Goal: Task Accomplishment & Management: Manage account settings

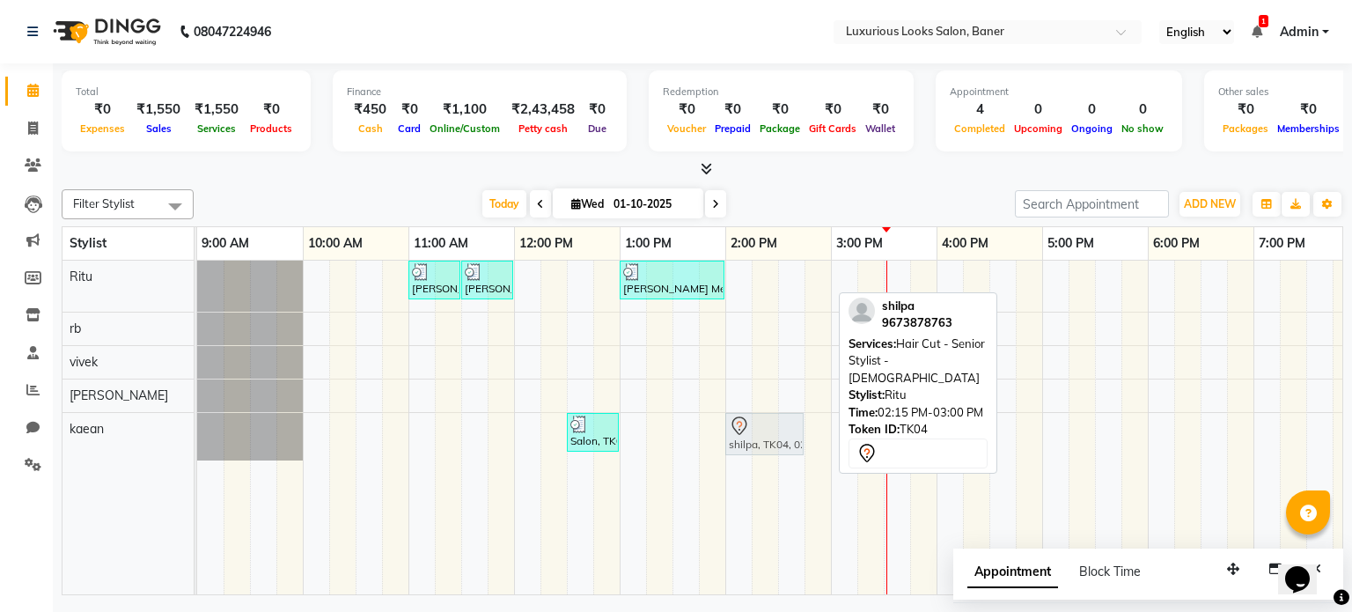
drag, startPoint x: 0, startPoint y: 0, endPoint x: 783, endPoint y: 432, distance: 894.2
click at [783, 432] on tbody "[PERSON_NAME] Meshail, TK01, 11:00 AM-11:30 AM, Women Regular Waxing - Full Arm…" at bounding box center [936, 361] width 1479 height 200
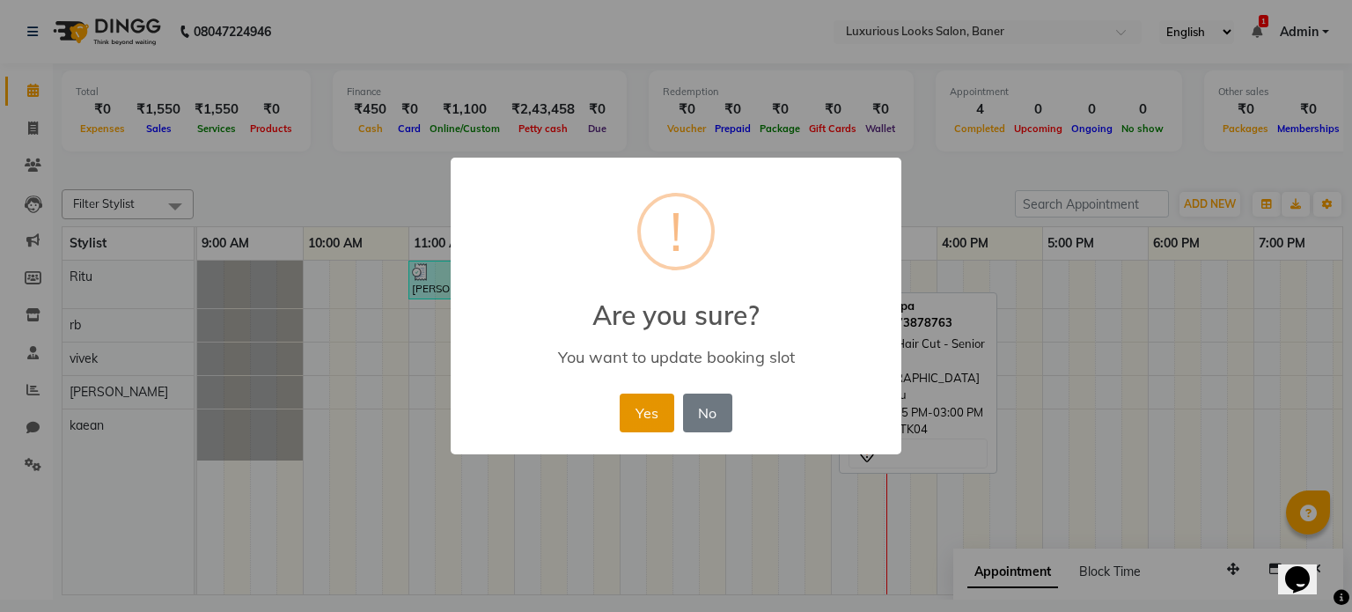
click at [653, 409] on button "Yes" at bounding box center [647, 413] width 54 height 39
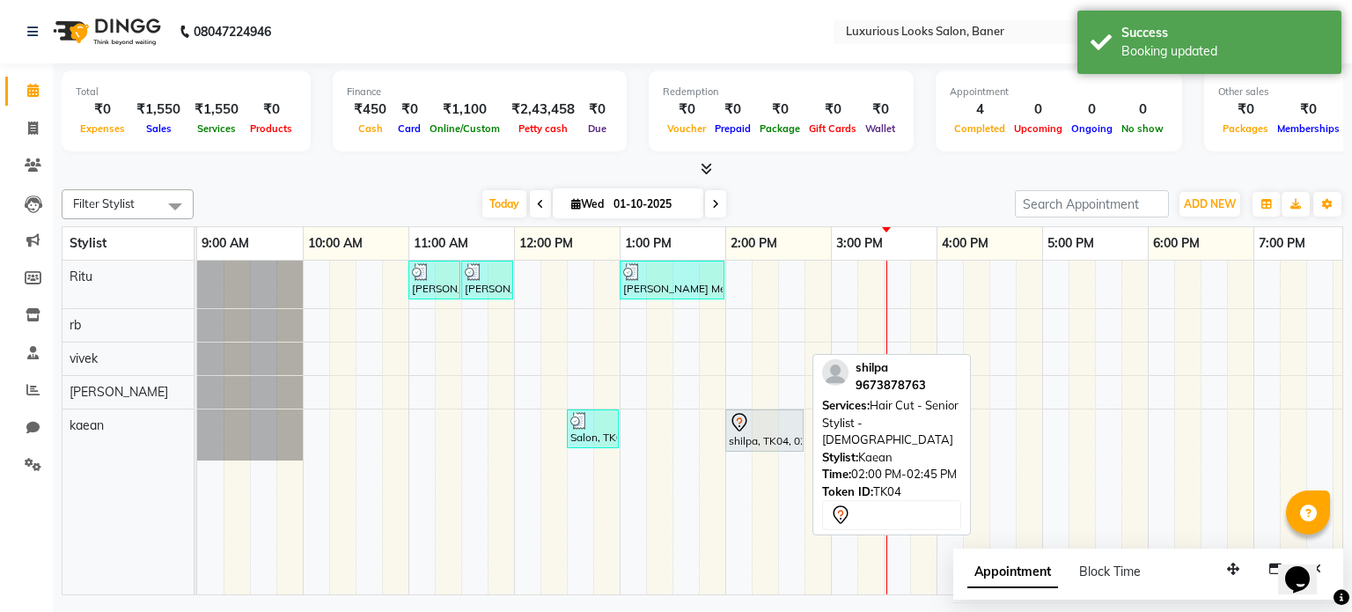
click at [744, 436] on div "shilpa, TK04, 02:00 PM-02:45 PM, Hair Cut - Senior Stylist - [DEMOGRAPHIC_DATA]" at bounding box center [764, 430] width 75 height 37
click at [745, 437] on div "shilpa, TK04, 02:00 PM-02:45 PM, Hair Cut - Senior Stylist - [DEMOGRAPHIC_DATA]" at bounding box center [764, 430] width 75 height 37
select select "7"
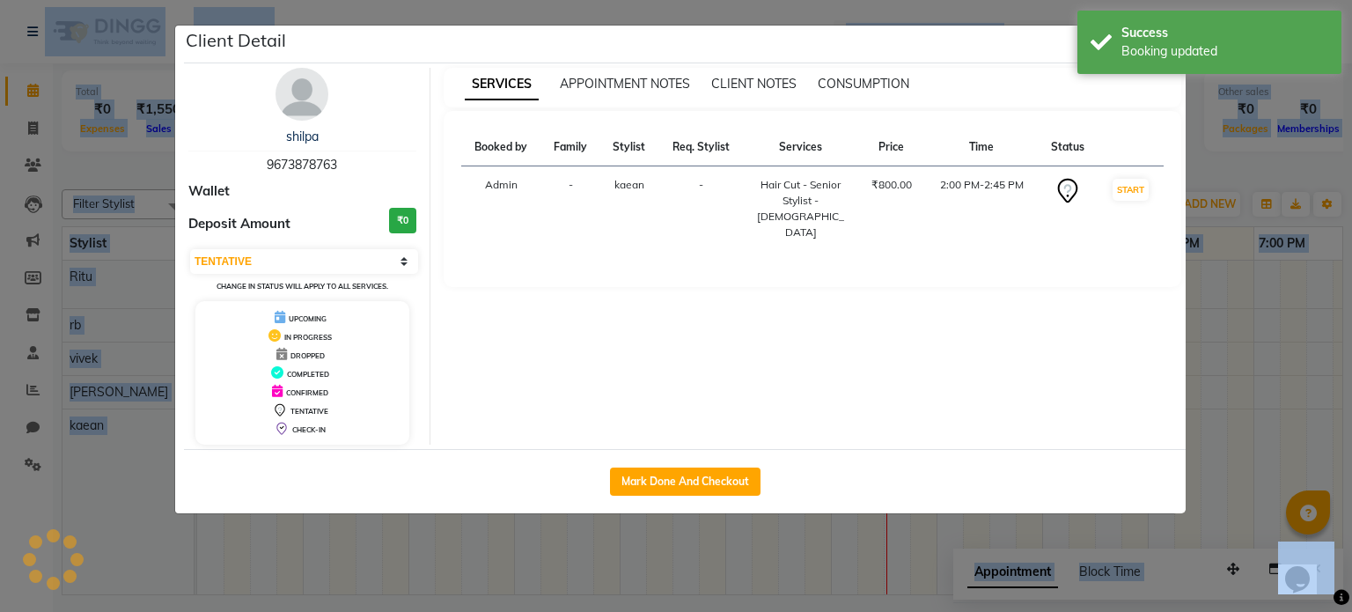
click at [745, 449] on div "Mark Done And Checkout" at bounding box center [685, 481] width 1002 height 64
click at [721, 472] on button "Mark Done And Checkout" at bounding box center [685, 482] width 151 height 28
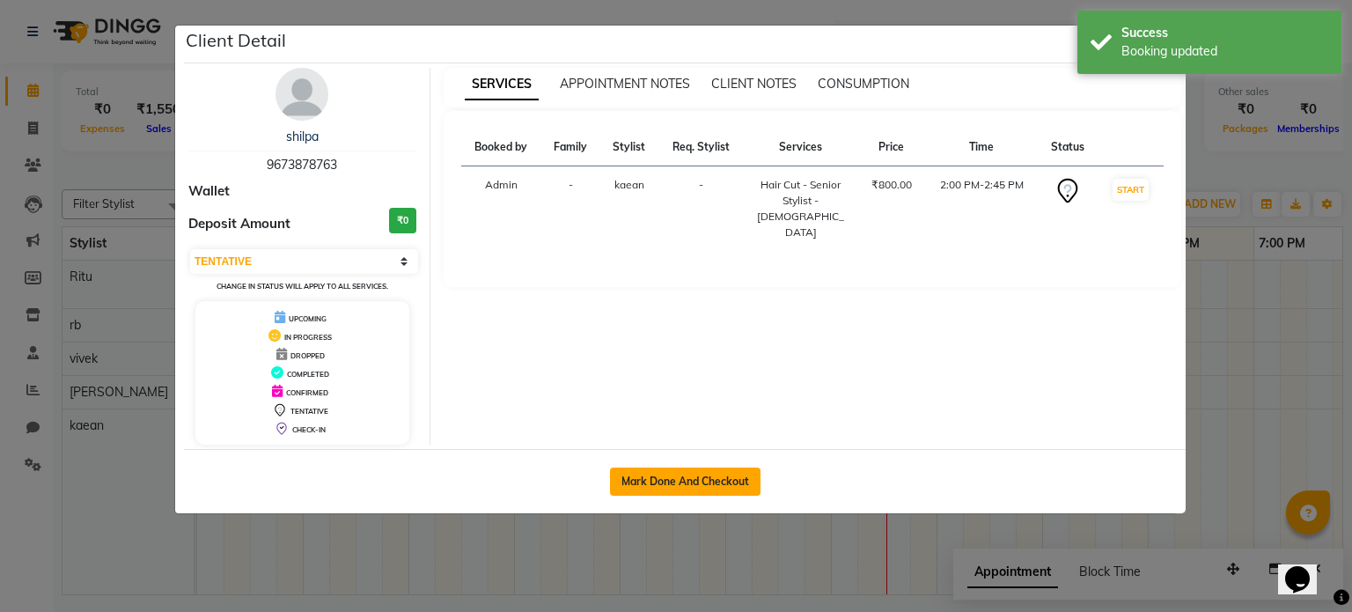
select select "service"
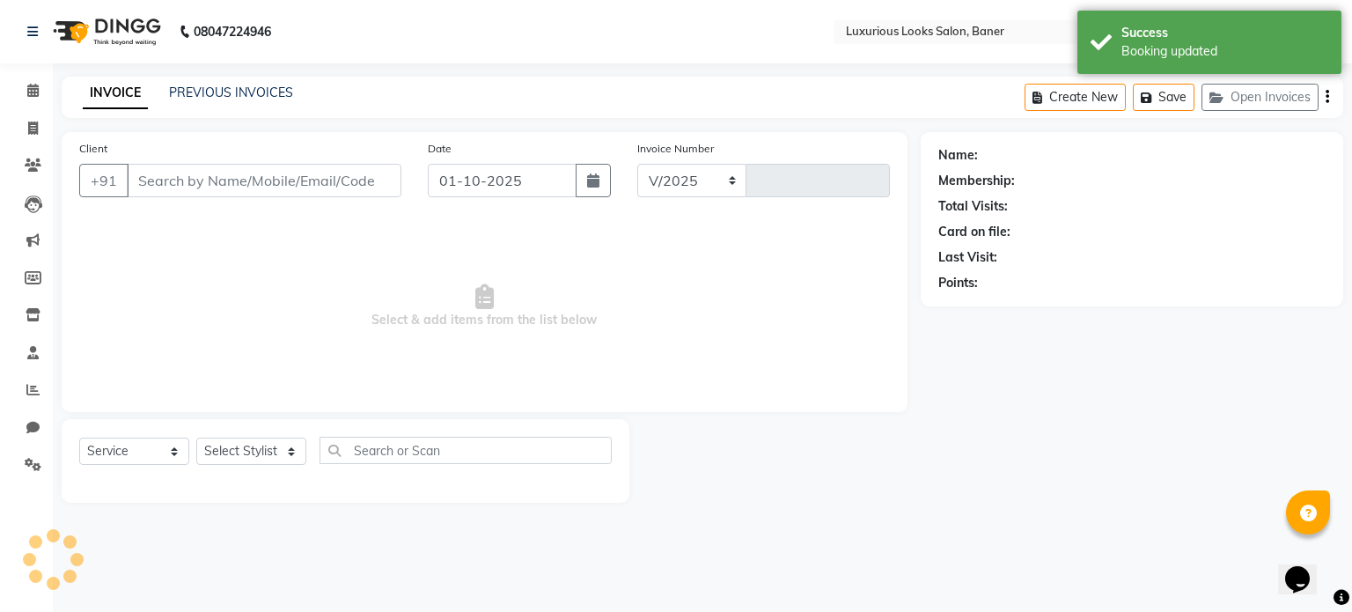
select select "7573"
type input "0911"
type input "9673878763"
select select "93453"
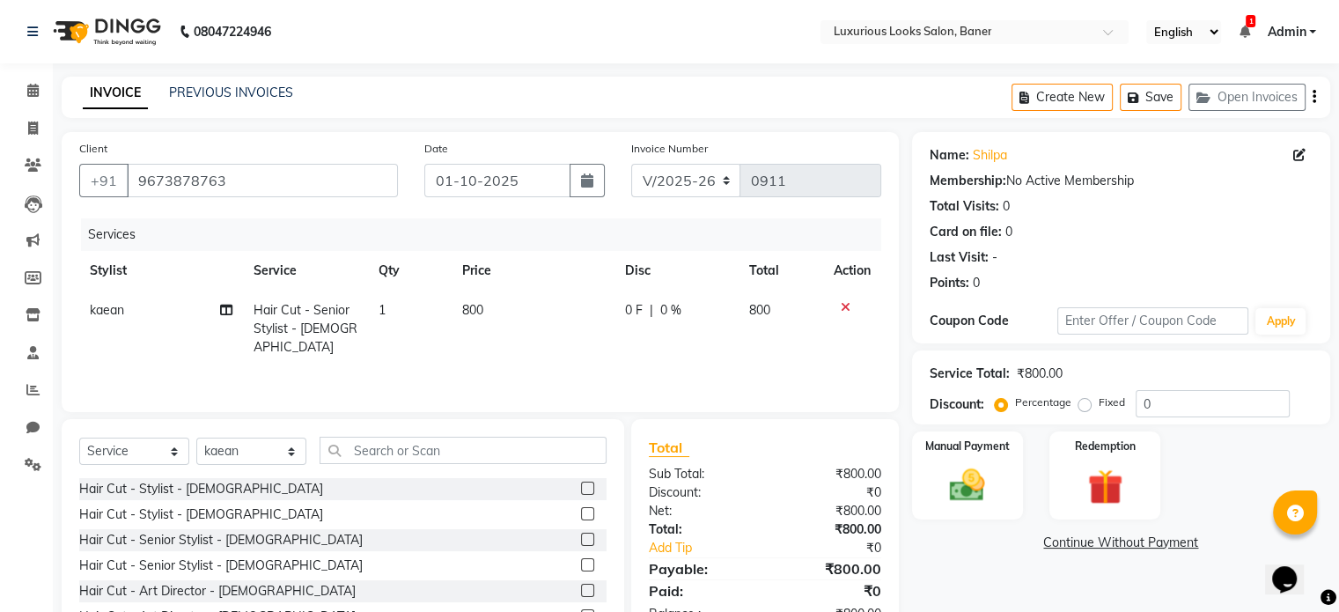
click at [642, 313] on div "0 F | 0 %" at bounding box center [676, 310] width 103 height 18
select select "93453"
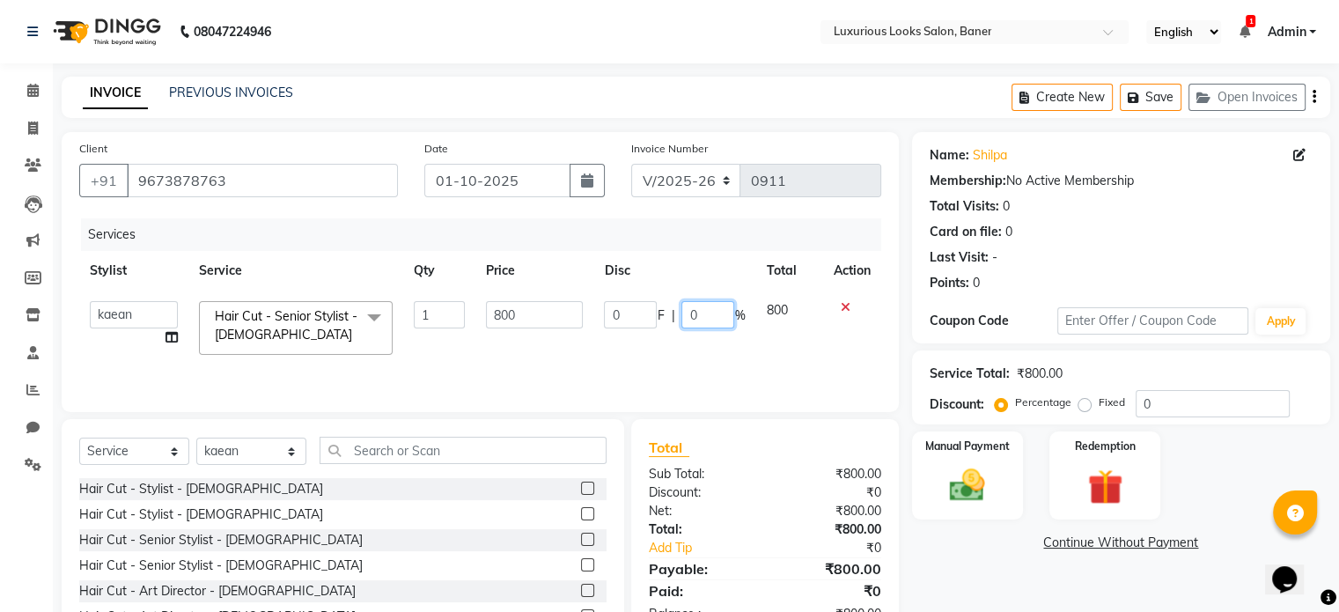
click at [711, 319] on input "0" at bounding box center [707, 314] width 53 height 27
type input "30"
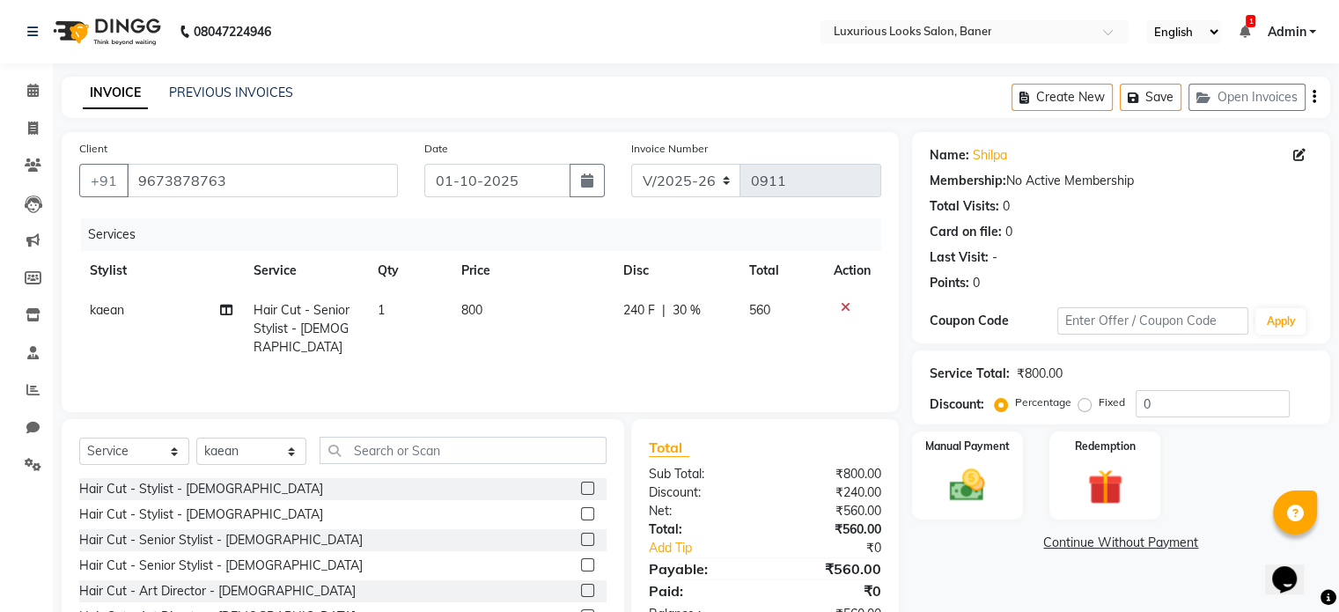
click at [697, 363] on div "Services Stylist Service Qty Price Disc Total Action kaean Hair Cut - Senior St…" at bounding box center [480, 306] width 802 height 176
click at [959, 496] on img at bounding box center [967, 486] width 59 height 42
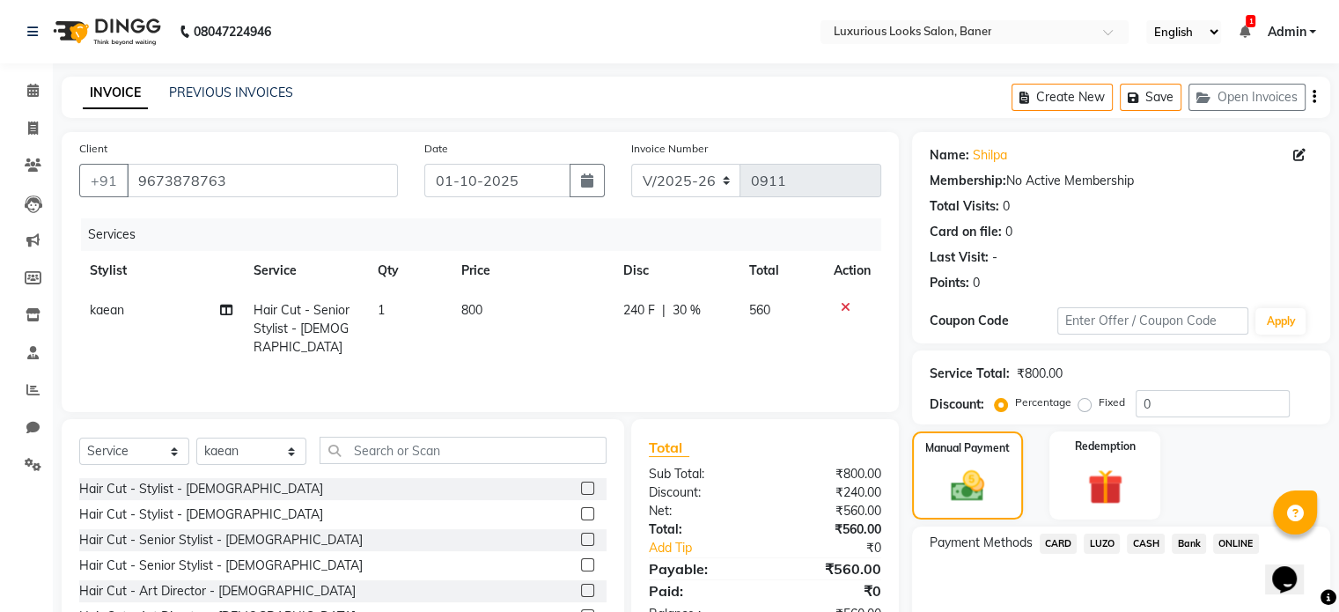
click at [1226, 540] on span "ONLINE" at bounding box center [1236, 544] width 46 height 20
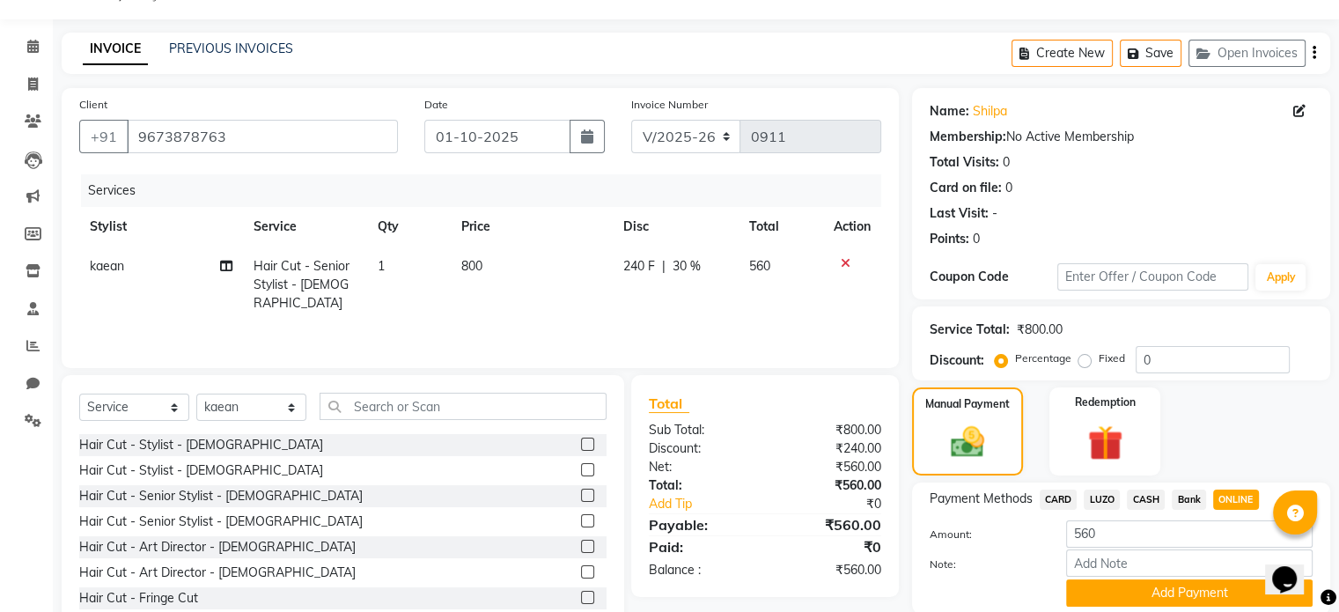
scroll to position [109, 0]
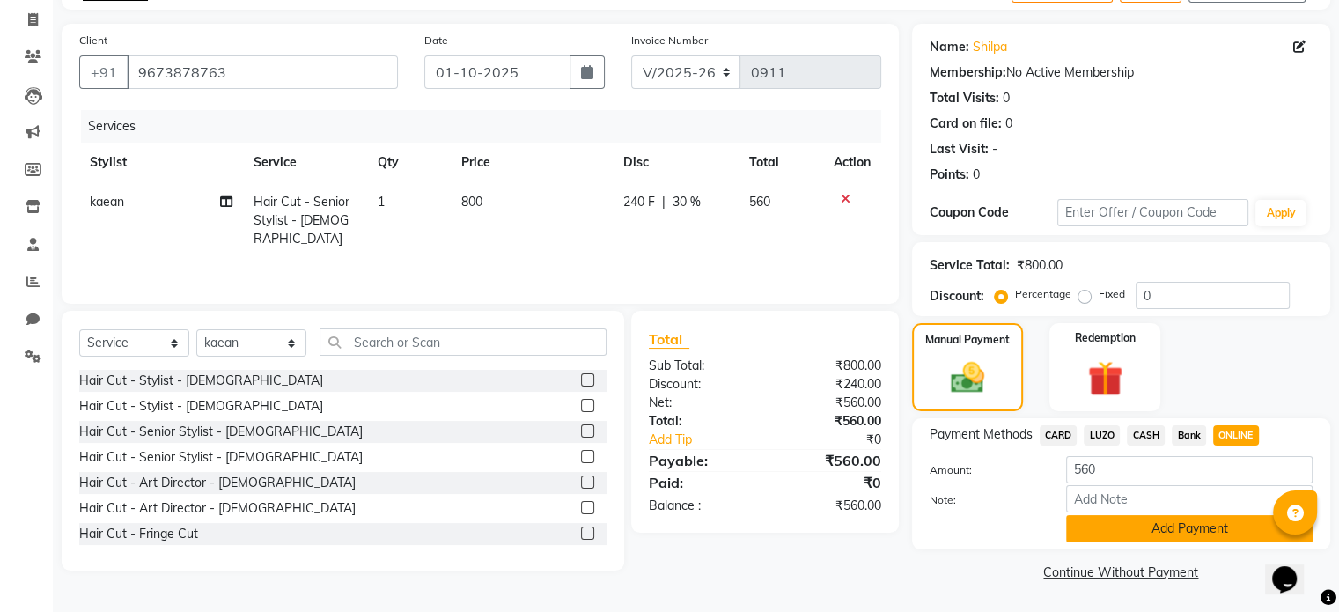
click at [1185, 519] on button "Add Payment" at bounding box center [1189, 528] width 247 height 27
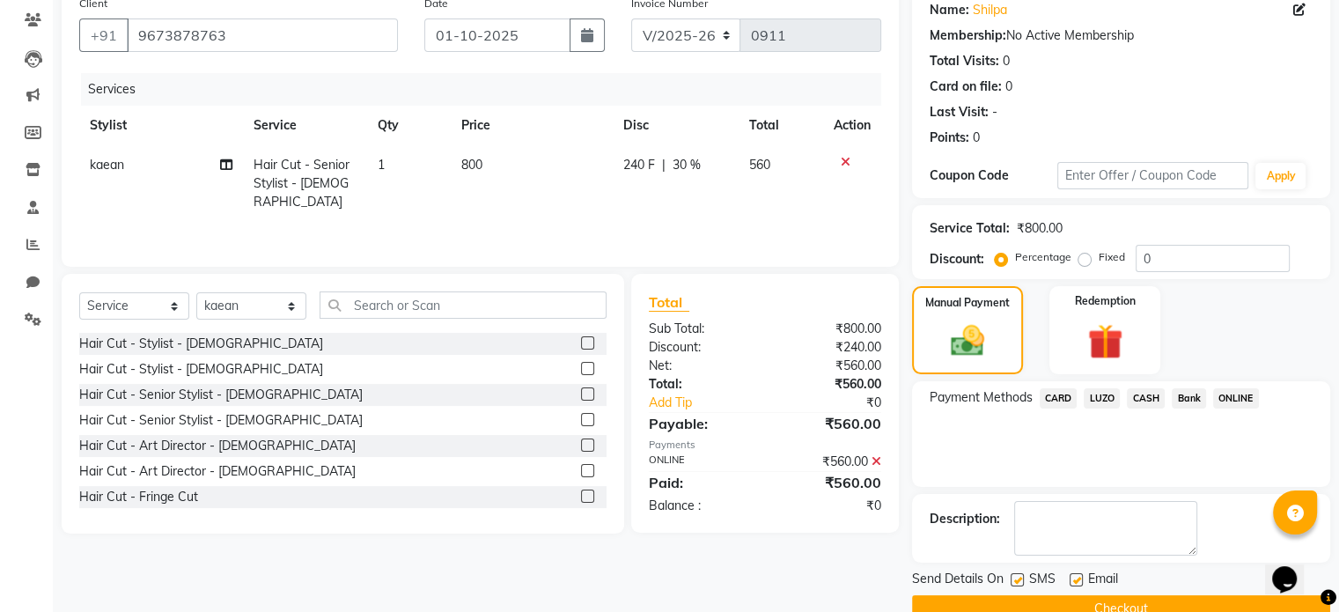
scroll to position [180, 0]
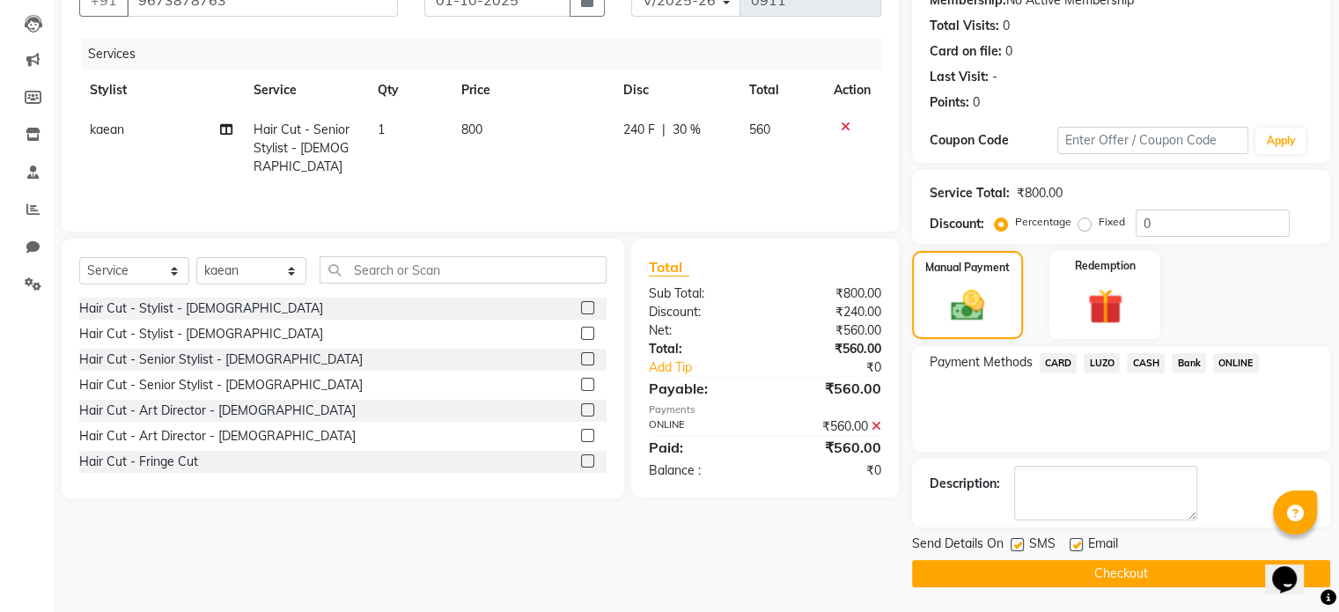
click at [1076, 541] on label at bounding box center [1076, 544] width 13 height 13
click at [1076, 541] on input "checkbox" at bounding box center [1075, 545] width 11 height 11
checkbox input "false"
click at [1018, 538] on label at bounding box center [1017, 544] width 13 height 13
click at [1018, 540] on input "checkbox" at bounding box center [1016, 545] width 11 height 11
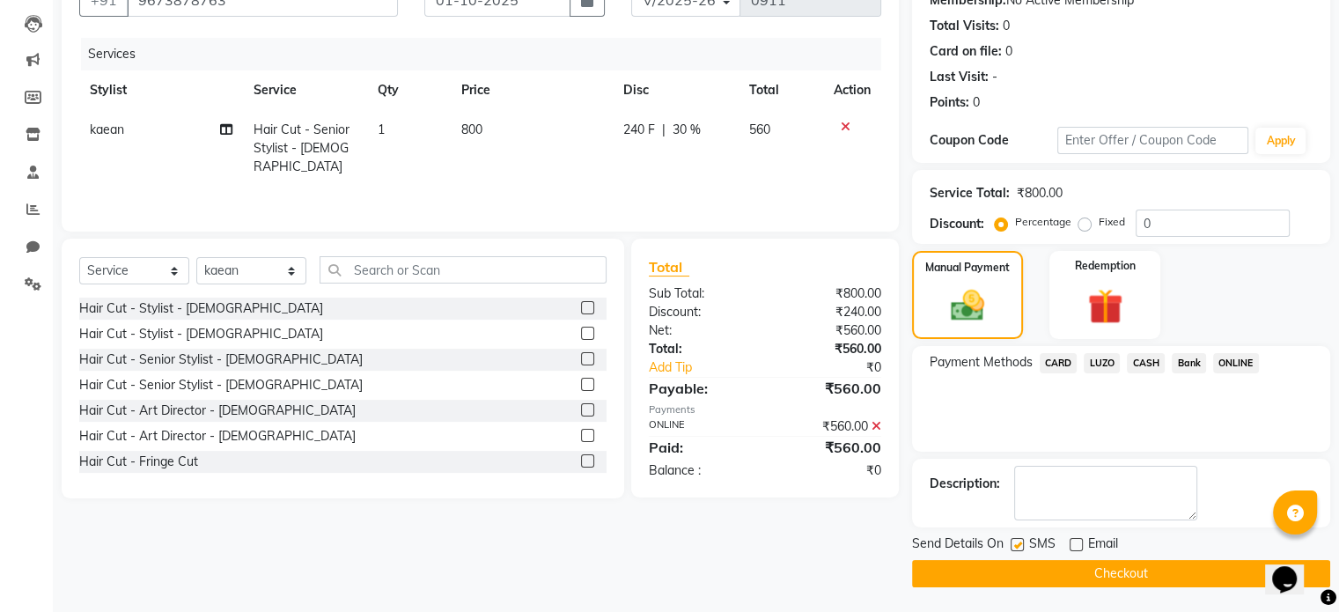
checkbox input "false"
click at [1024, 577] on button "Checkout" at bounding box center [1121, 573] width 418 height 27
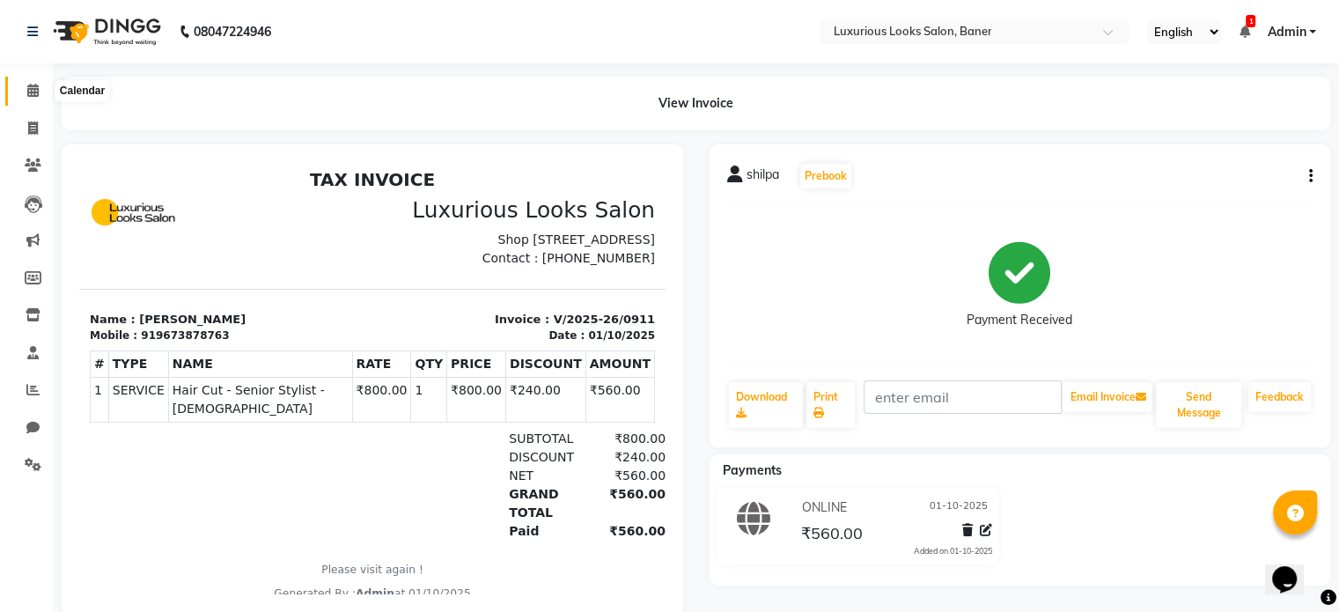
click at [29, 94] on icon at bounding box center [32, 90] width 11 height 13
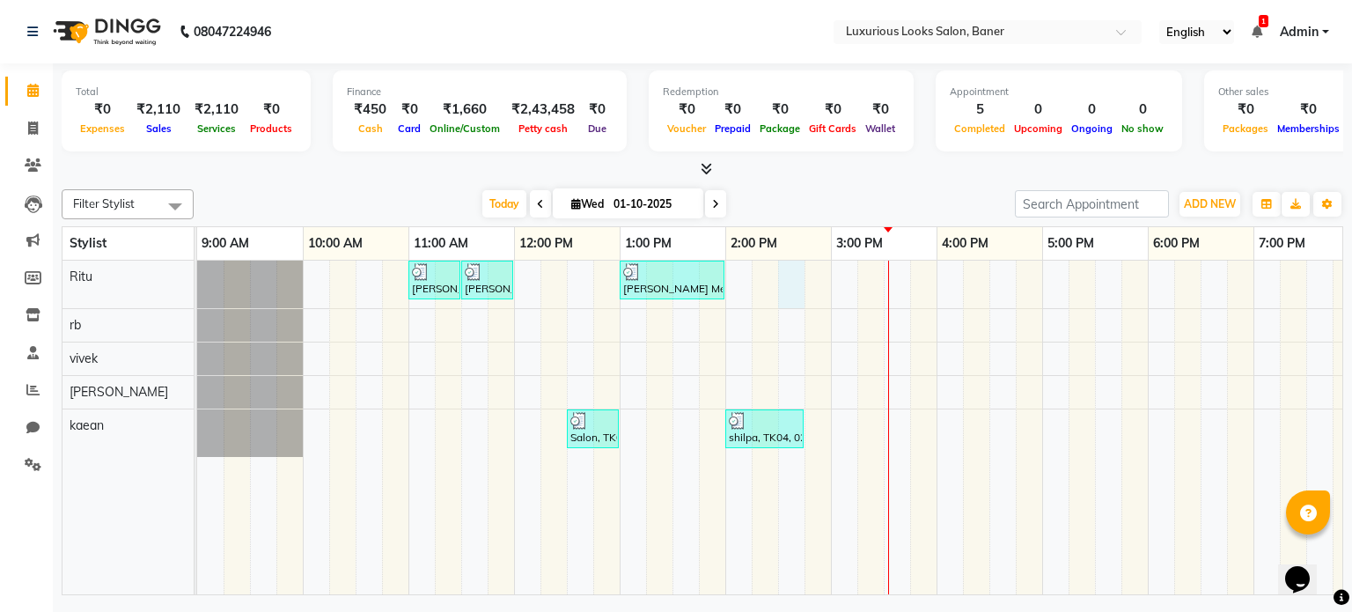
click at [785, 287] on div "[PERSON_NAME] Meshail, TK01, 11:00 AM-11:30 AM, Women Regular Waxing - Full Arm…" at bounding box center [936, 428] width 1479 height 335
select select "68794"
select select "870"
select select "tentative"
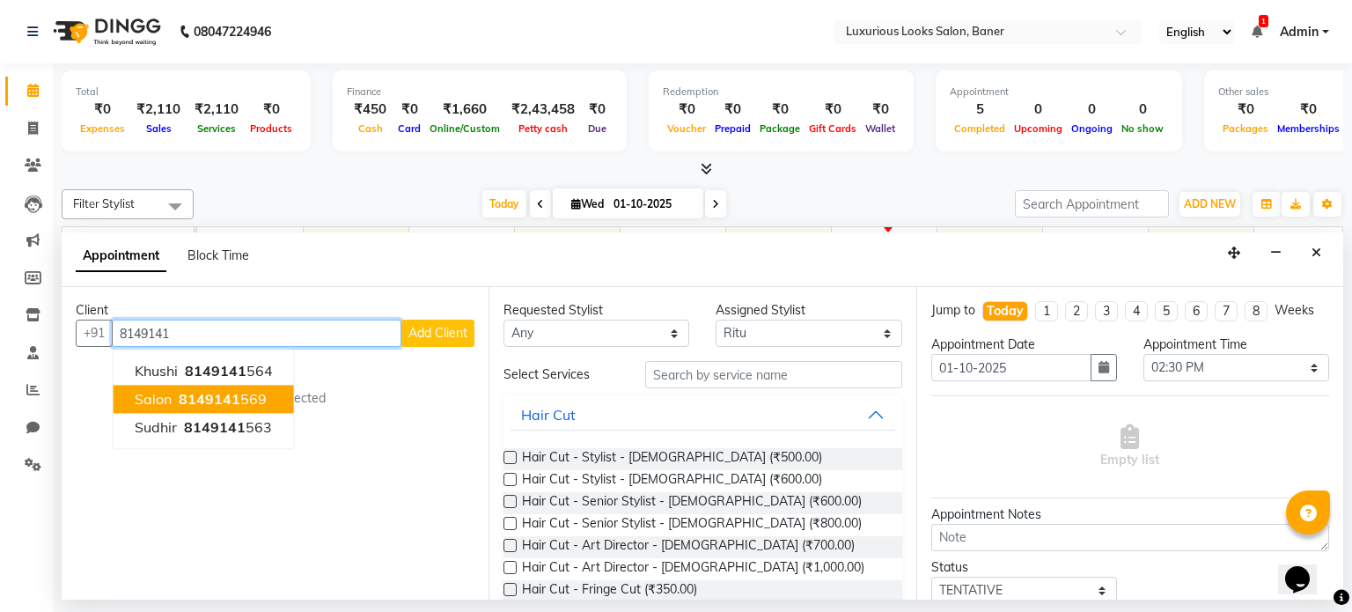
click at [181, 397] on span "8149141" at bounding box center [210, 400] width 62 height 18
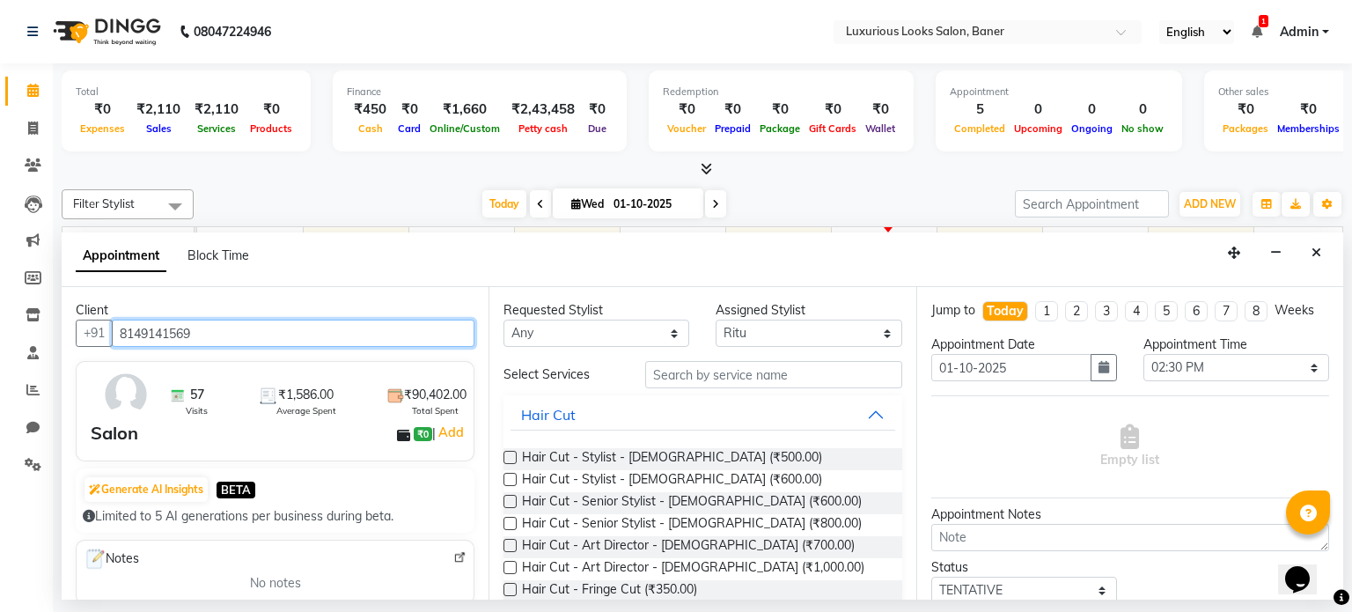
type input "8149141569"
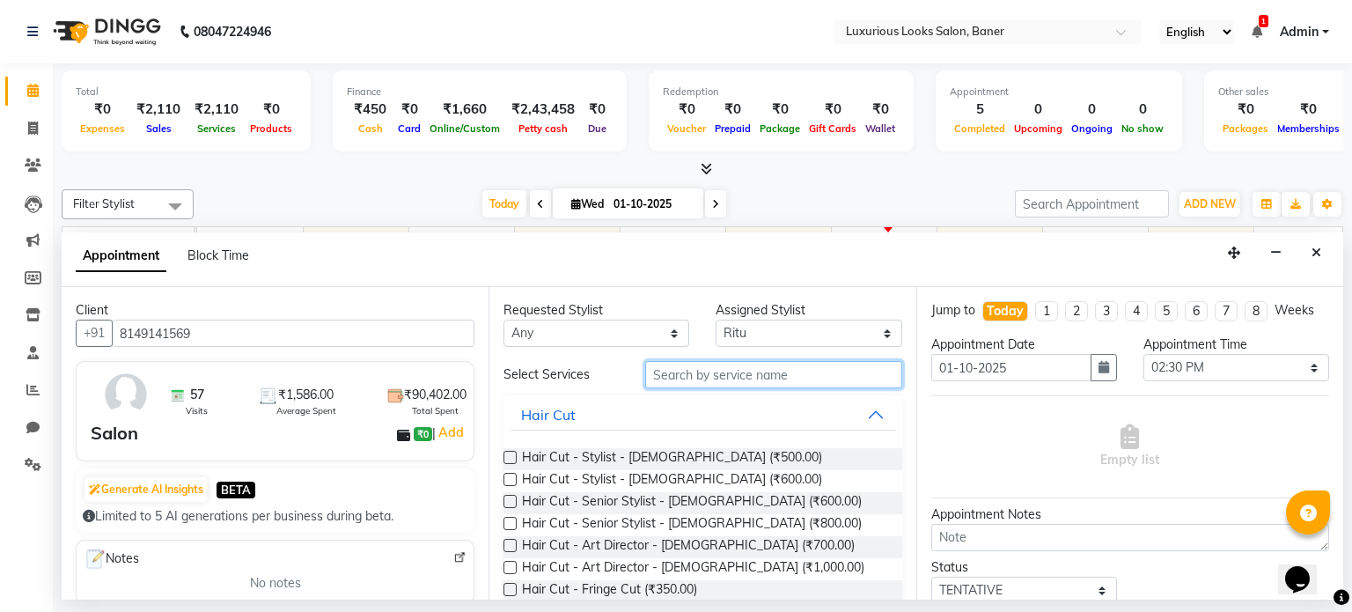
click at [710, 374] on input "text" at bounding box center [773, 374] width 257 height 27
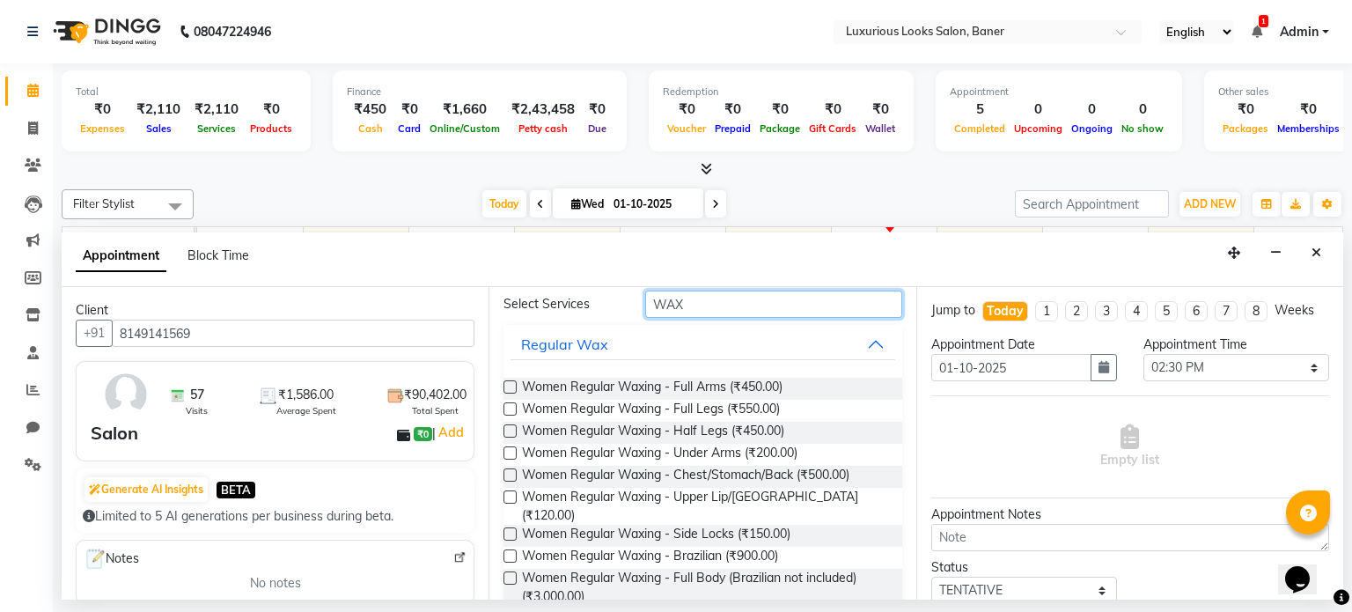
scroll to position [88, 0]
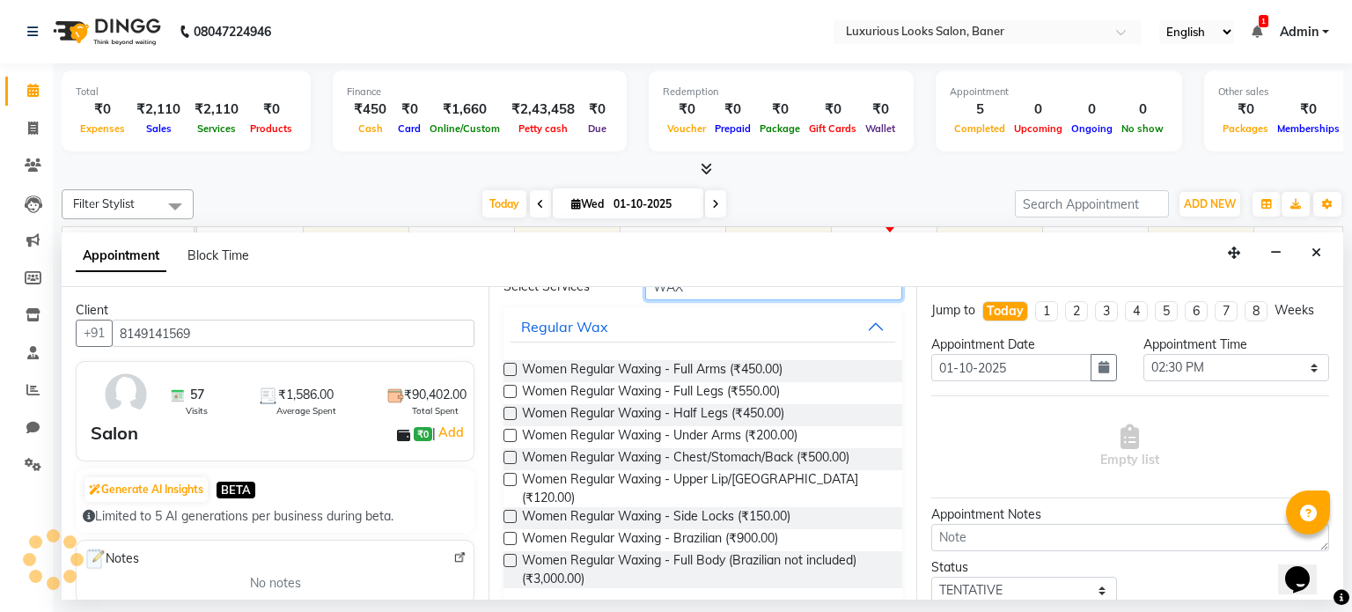
type input "WAX"
click at [508, 387] on label at bounding box center [510, 391] width 13 height 13
click at [508, 387] on input "checkbox" at bounding box center [509, 392] width 11 height 11
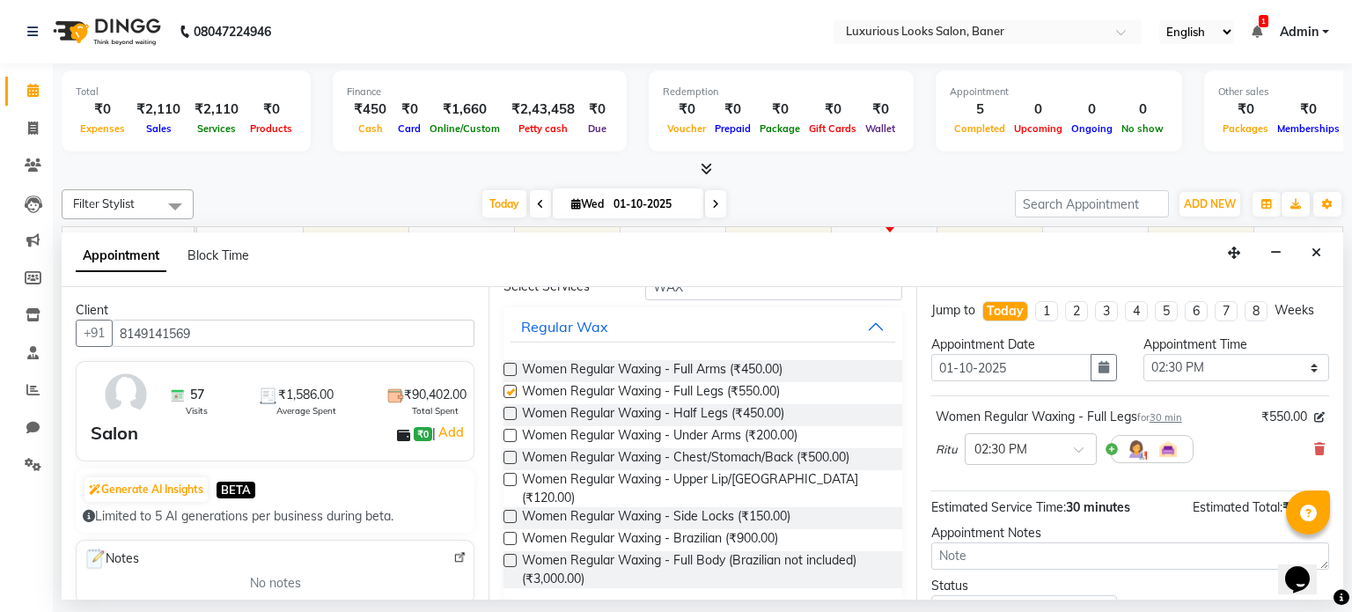
checkbox input "false"
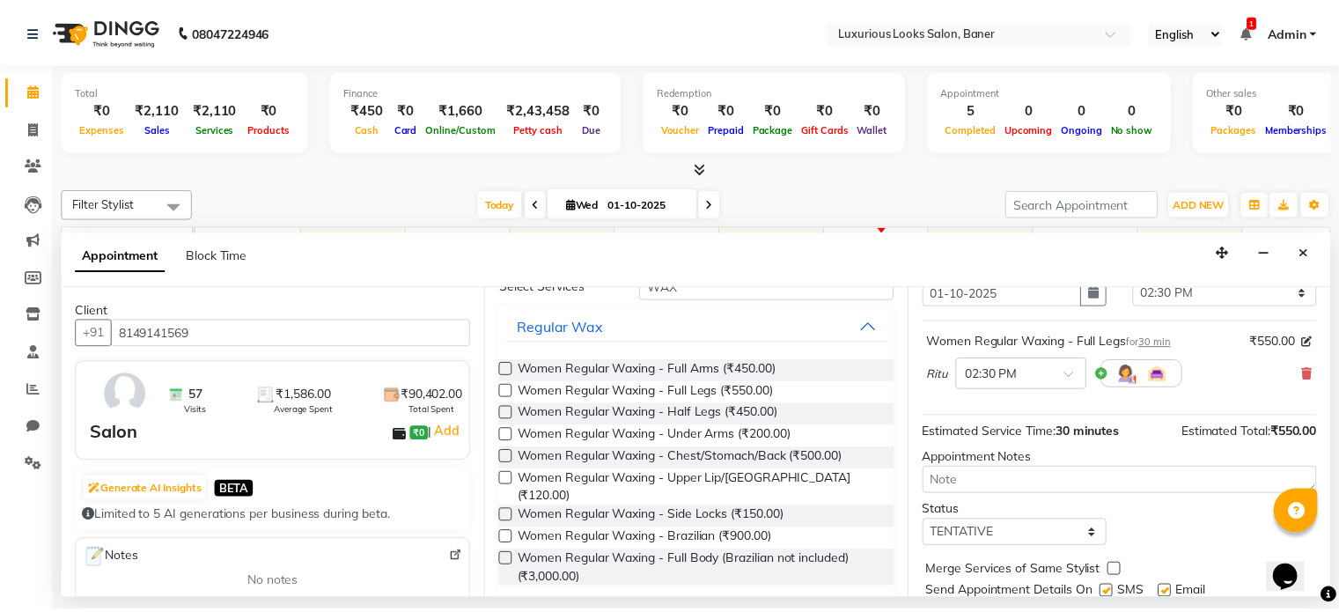
scroll to position [133, 0]
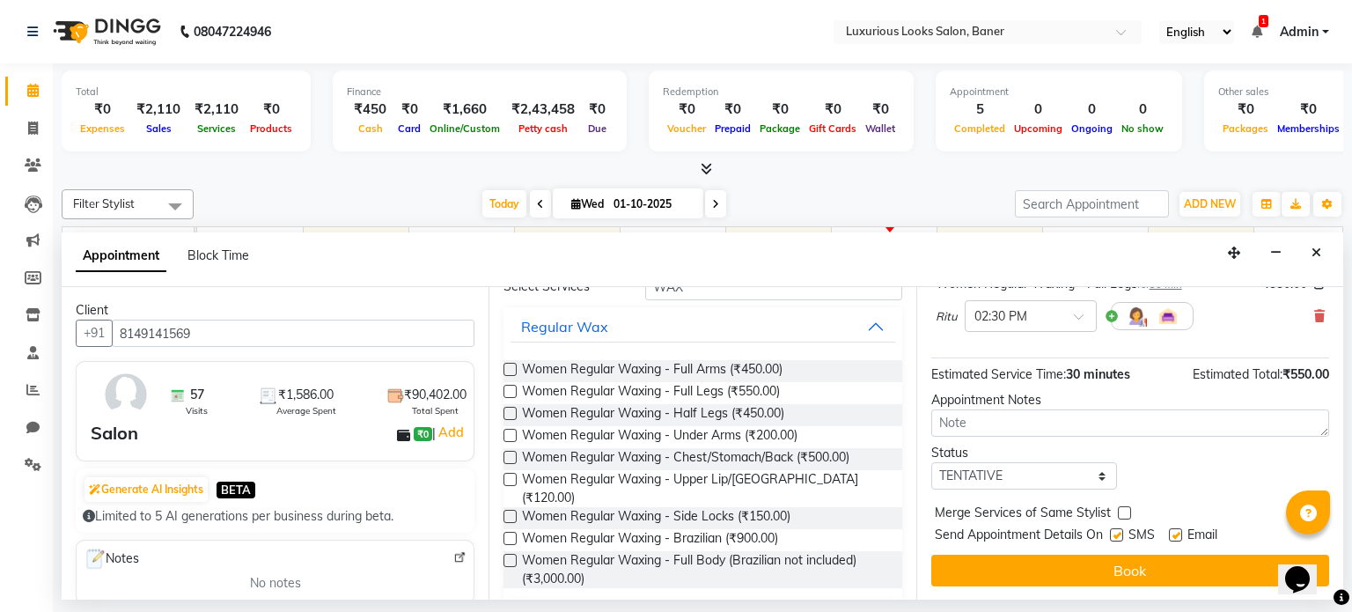
click at [1178, 531] on label at bounding box center [1175, 534] width 13 height 13
click at [1178, 531] on input "checkbox" at bounding box center [1174, 536] width 11 height 11
checkbox input "false"
click at [1113, 531] on label at bounding box center [1116, 534] width 13 height 13
click at [1113, 531] on input "checkbox" at bounding box center [1115, 536] width 11 height 11
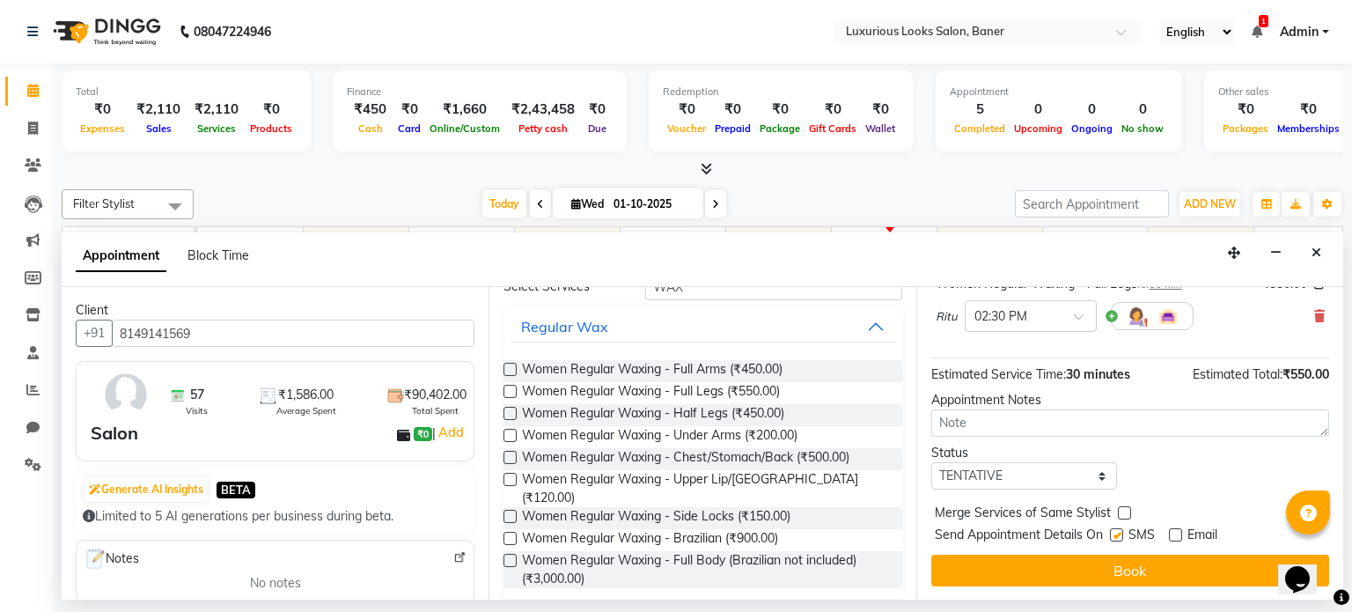
checkbox input "false"
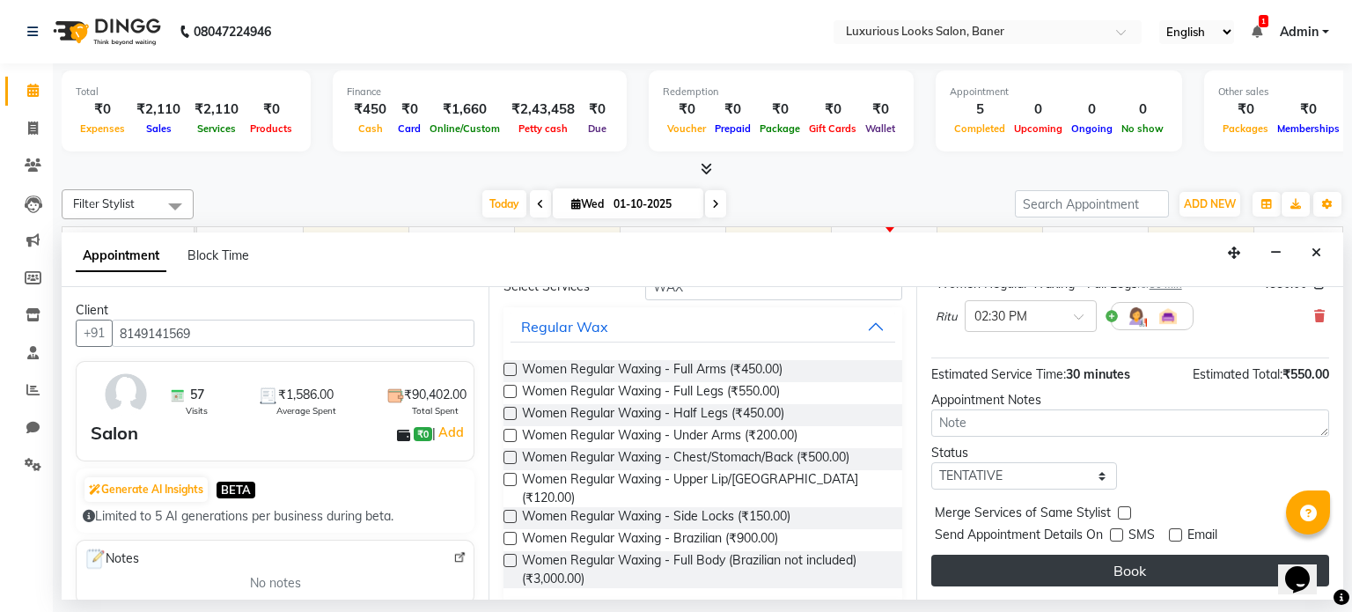
click at [1113, 561] on button "Book" at bounding box center [1131, 571] width 398 height 32
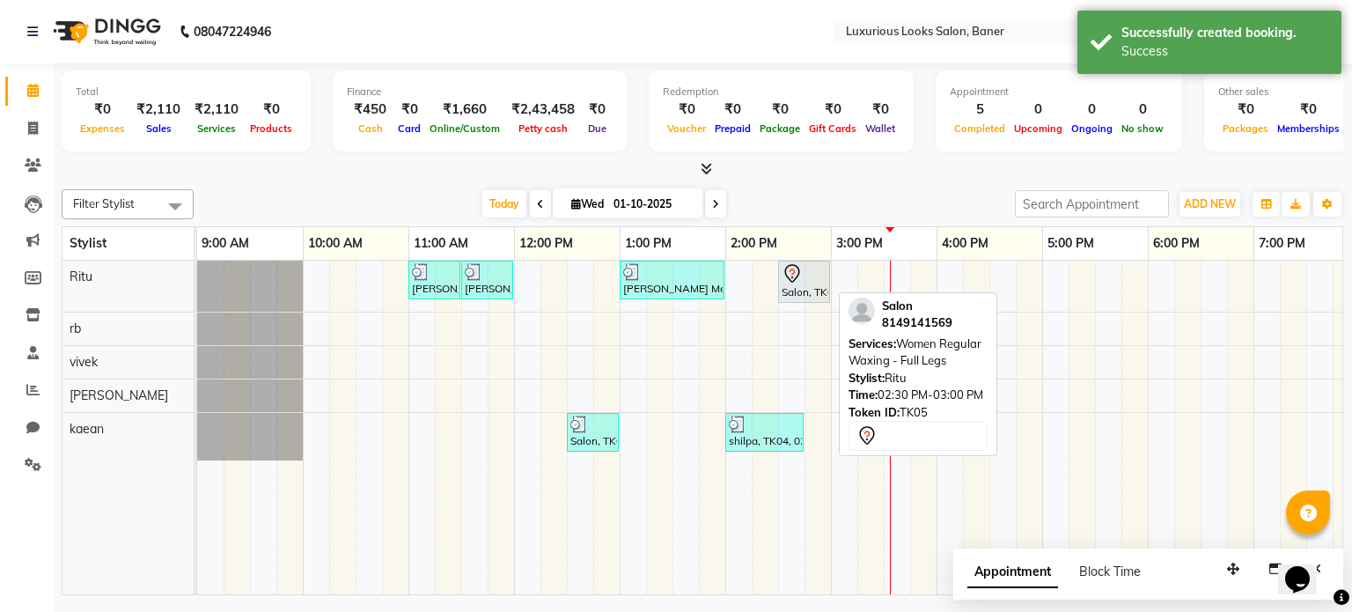
click at [821, 272] on div at bounding box center [804, 273] width 45 height 21
select select "7"
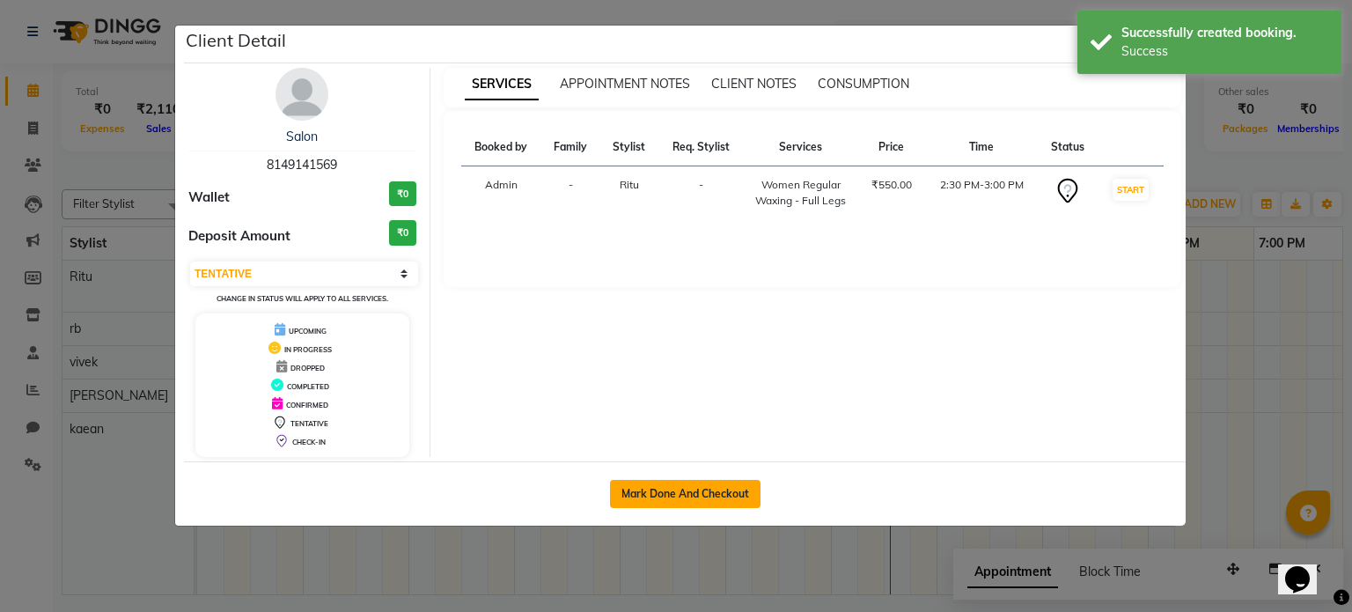
click at [630, 496] on button "Mark Done And Checkout" at bounding box center [685, 494] width 151 height 28
select select "7573"
select select "service"
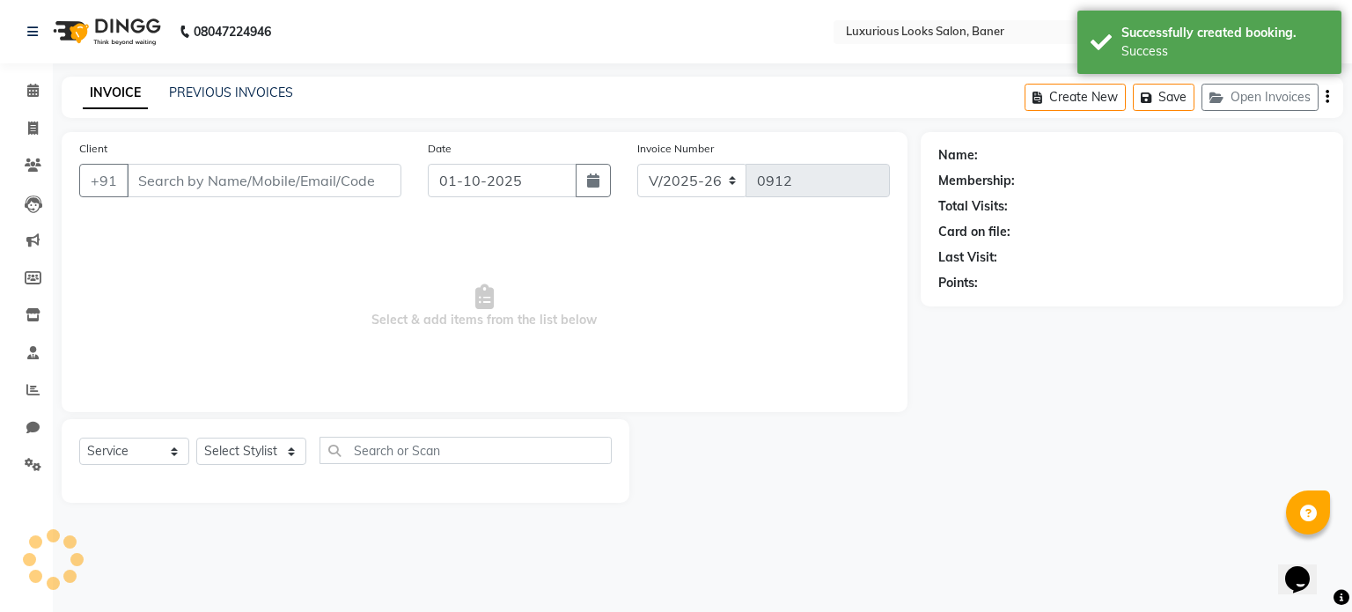
type input "8149141569"
select select "68794"
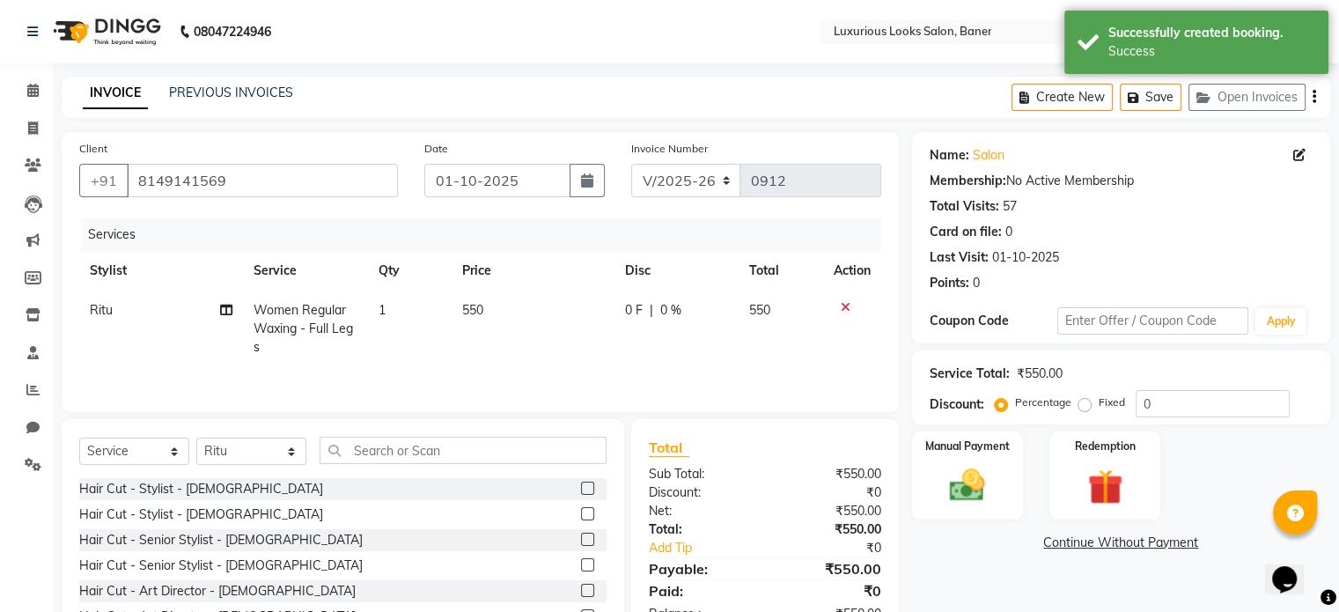
click at [645, 313] on div "0 F | 0 %" at bounding box center [676, 310] width 103 height 18
select select "68794"
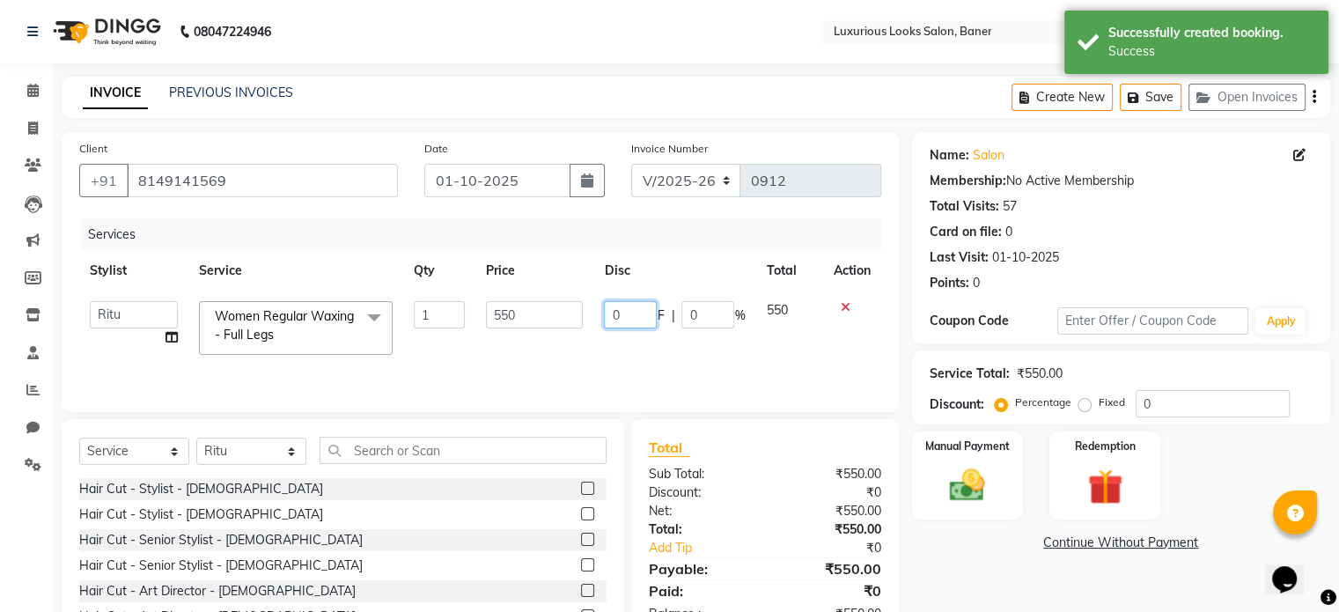
click at [645, 313] on input "0" at bounding box center [630, 314] width 53 height 27
type input "50"
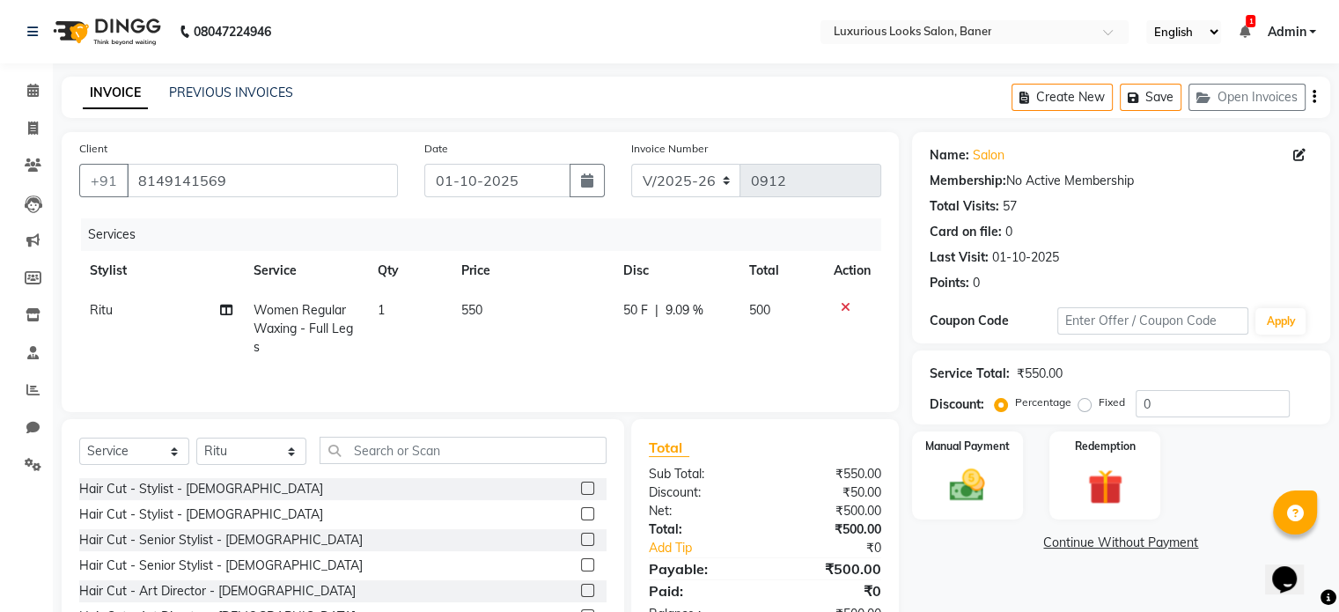
click at [652, 347] on td "50 F | 9.09 %" at bounding box center [676, 329] width 126 height 77
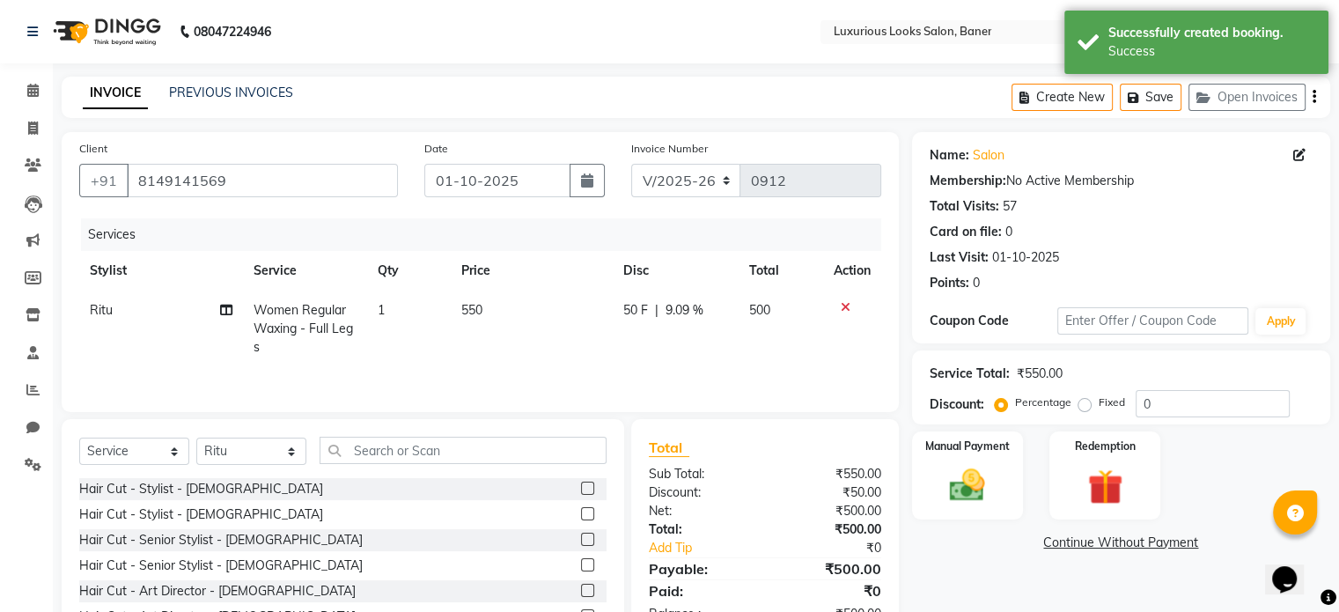
select select "68794"
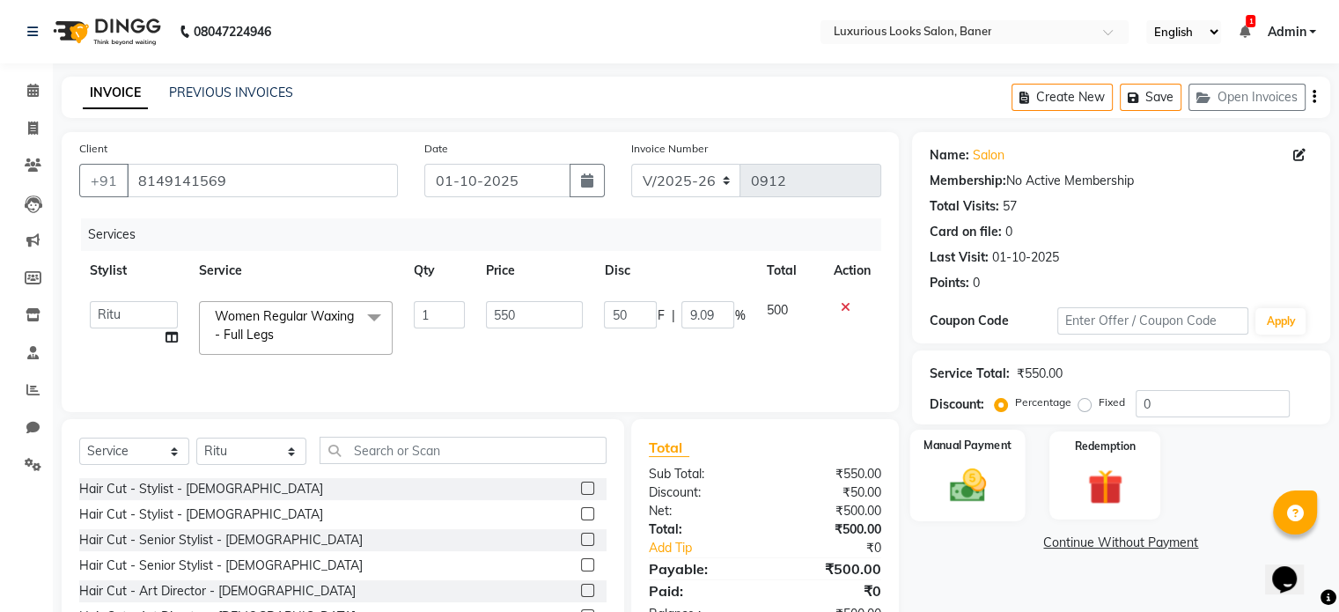
click at [947, 489] on img at bounding box center [967, 486] width 59 height 42
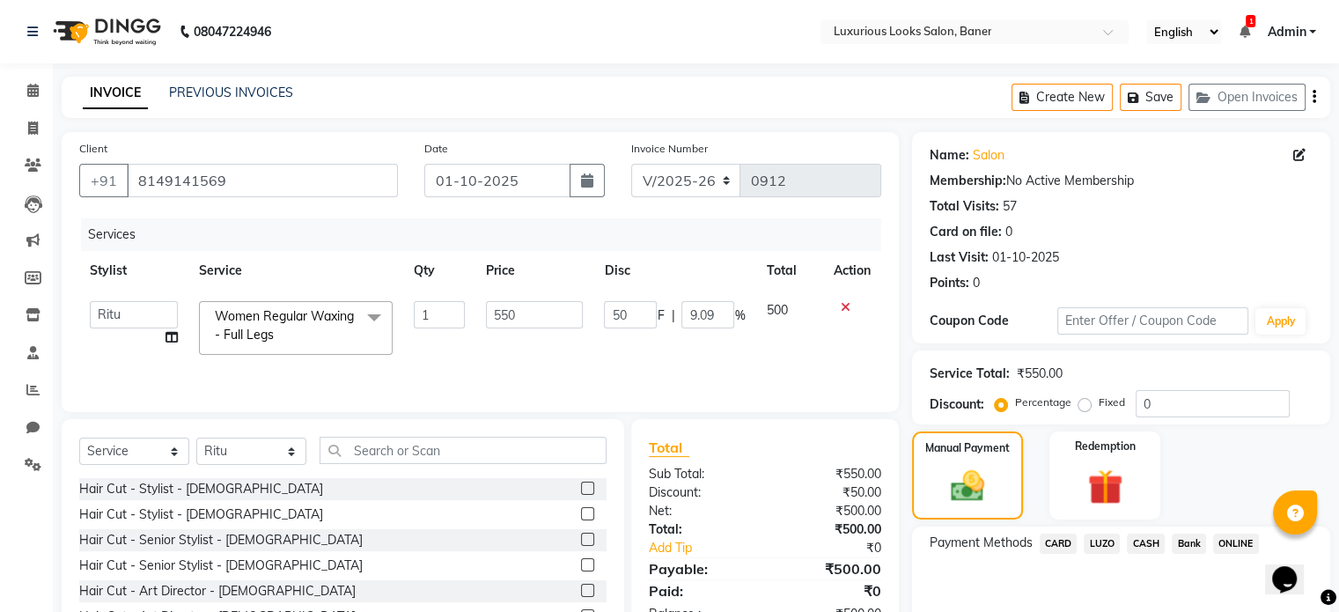
click at [1240, 541] on span "ONLINE" at bounding box center [1236, 544] width 46 height 20
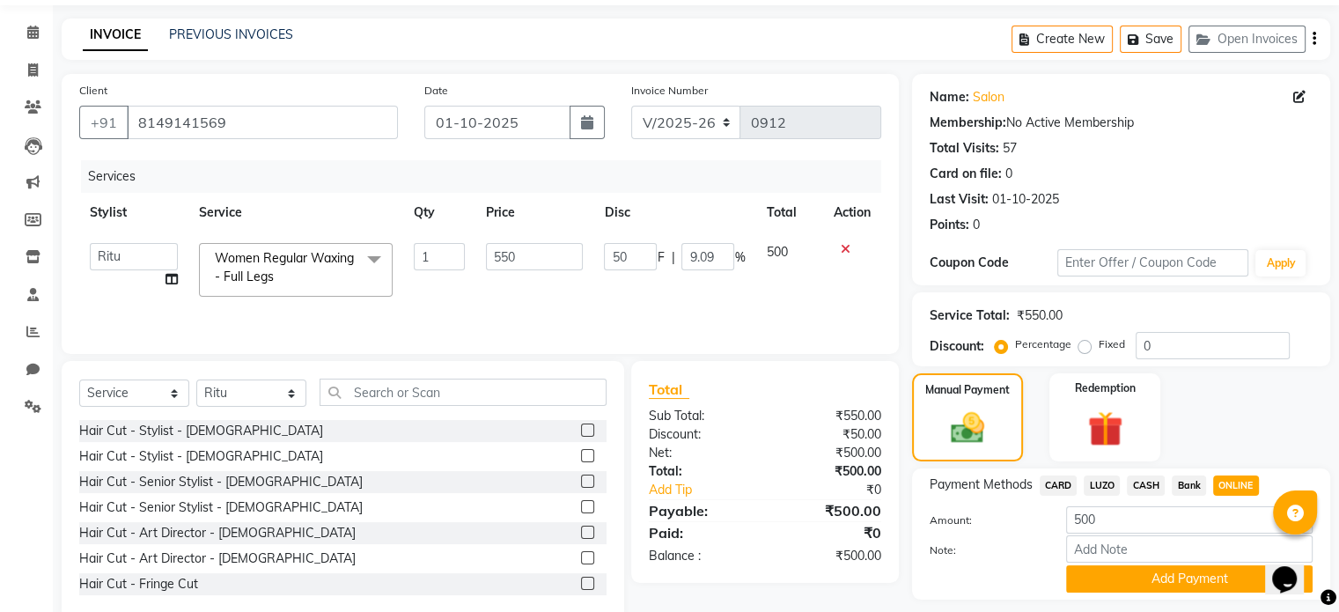
scroll to position [109, 0]
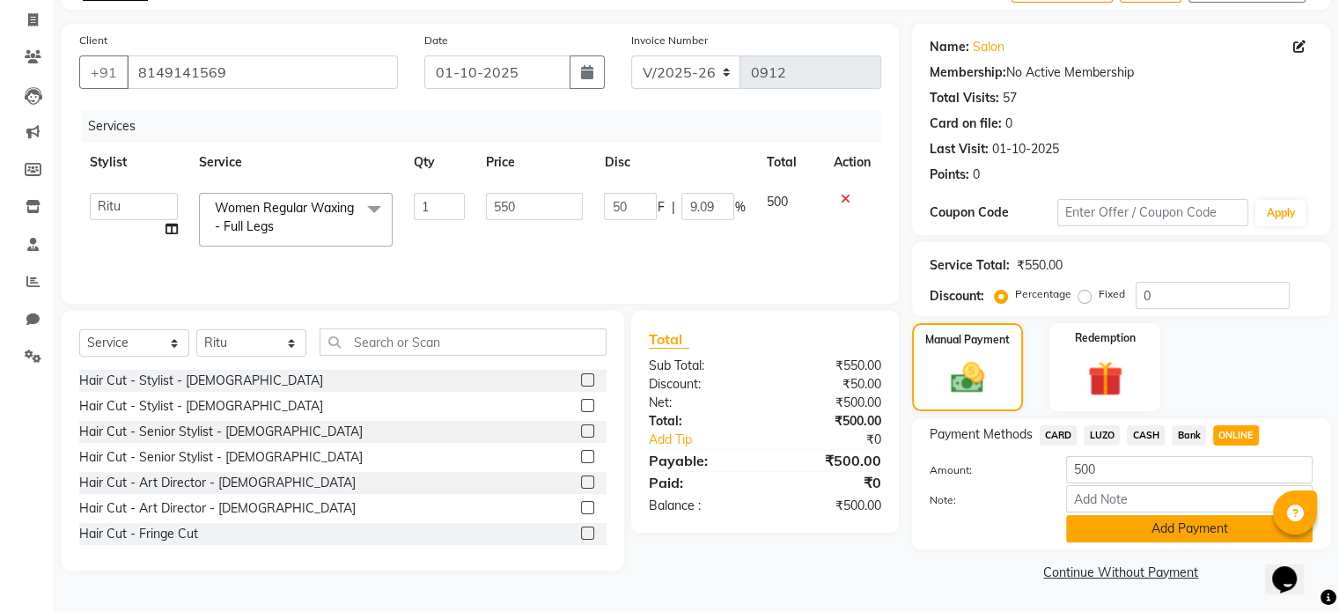
click at [1197, 533] on button "Add Payment" at bounding box center [1189, 528] width 247 height 27
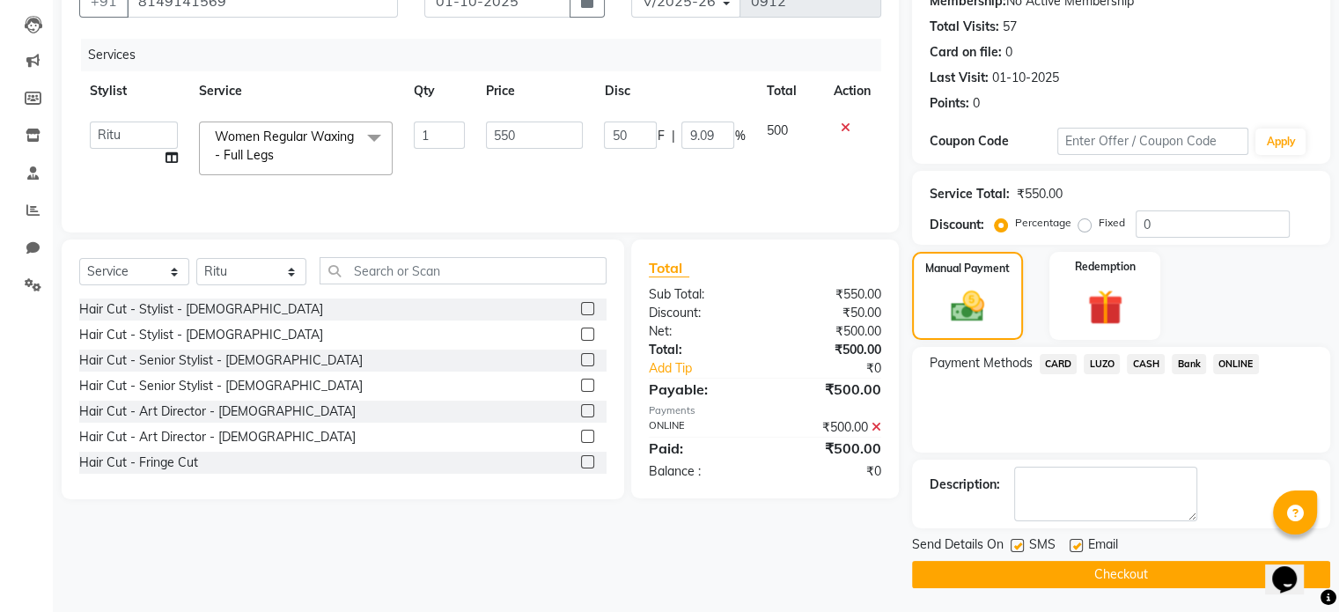
scroll to position [180, 0]
click at [1071, 542] on label at bounding box center [1076, 544] width 13 height 13
click at [1071, 542] on input "checkbox" at bounding box center [1075, 545] width 11 height 11
checkbox input "false"
click at [1015, 540] on label at bounding box center [1017, 544] width 13 height 13
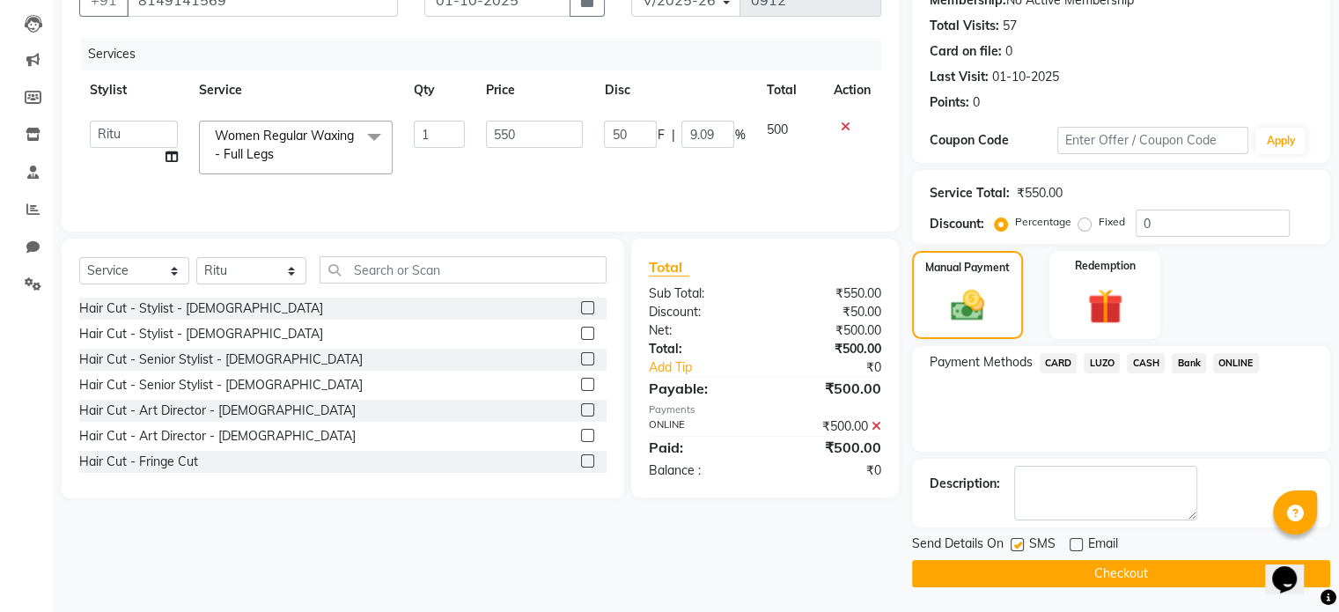
click at [1015, 540] on input "checkbox" at bounding box center [1016, 545] width 11 height 11
checkbox input "false"
click at [1046, 575] on button "Checkout" at bounding box center [1121, 573] width 418 height 27
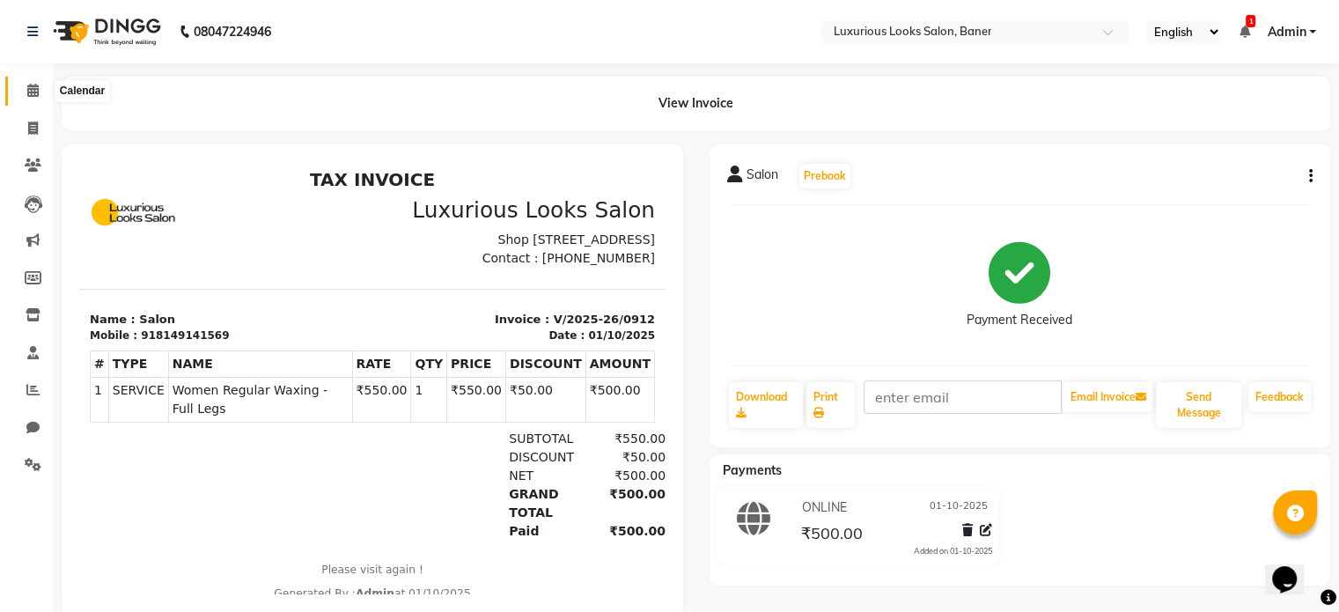
click at [33, 85] on icon at bounding box center [32, 90] width 11 height 13
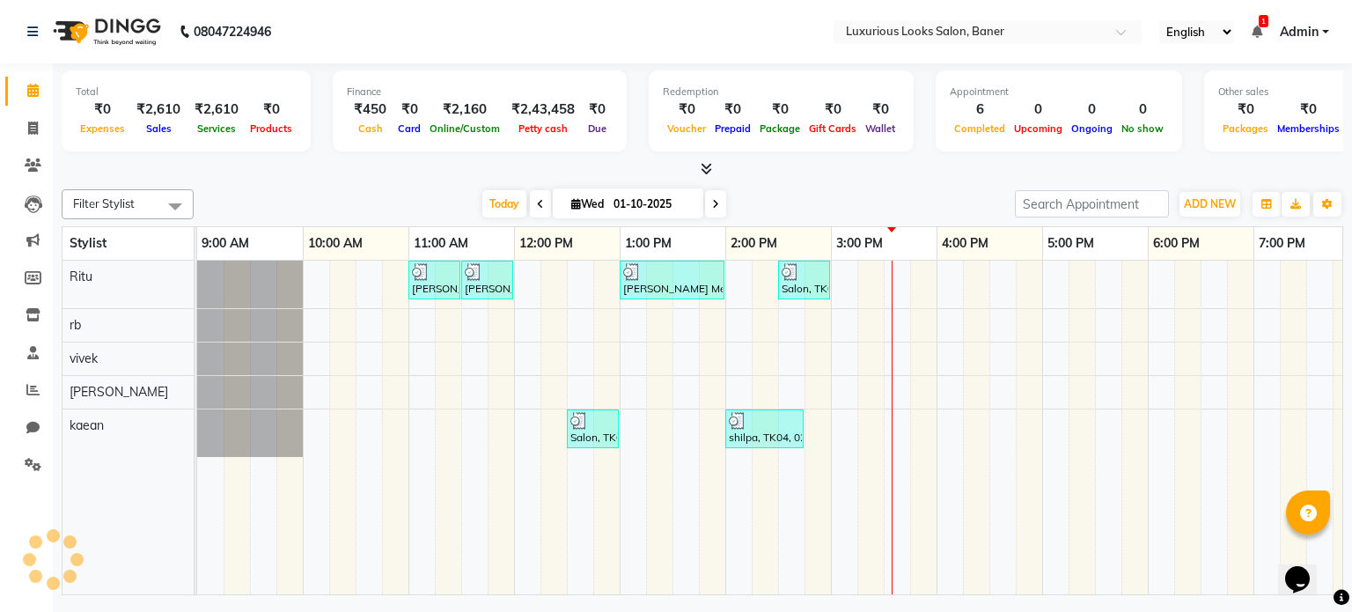
scroll to position [0, 333]
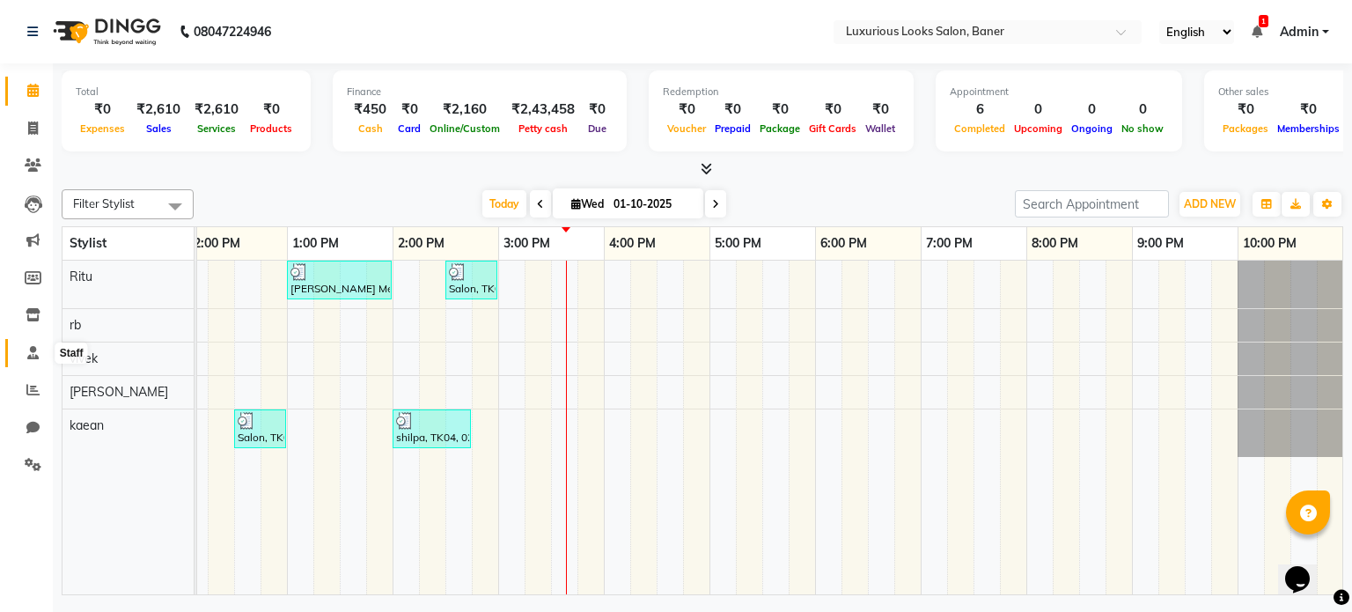
click at [29, 355] on icon at bounding box center [32, 352] width 11 height 13
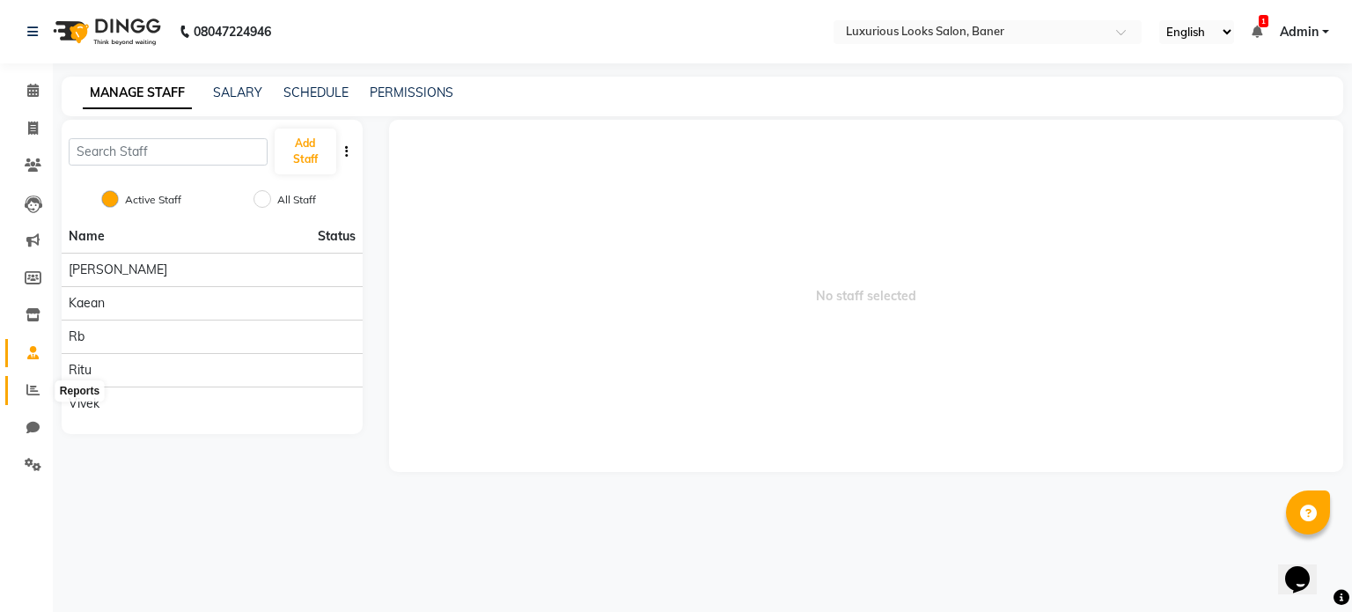
click at [26, 390] on icon at bounding box center [32, 389] width 13 height 13
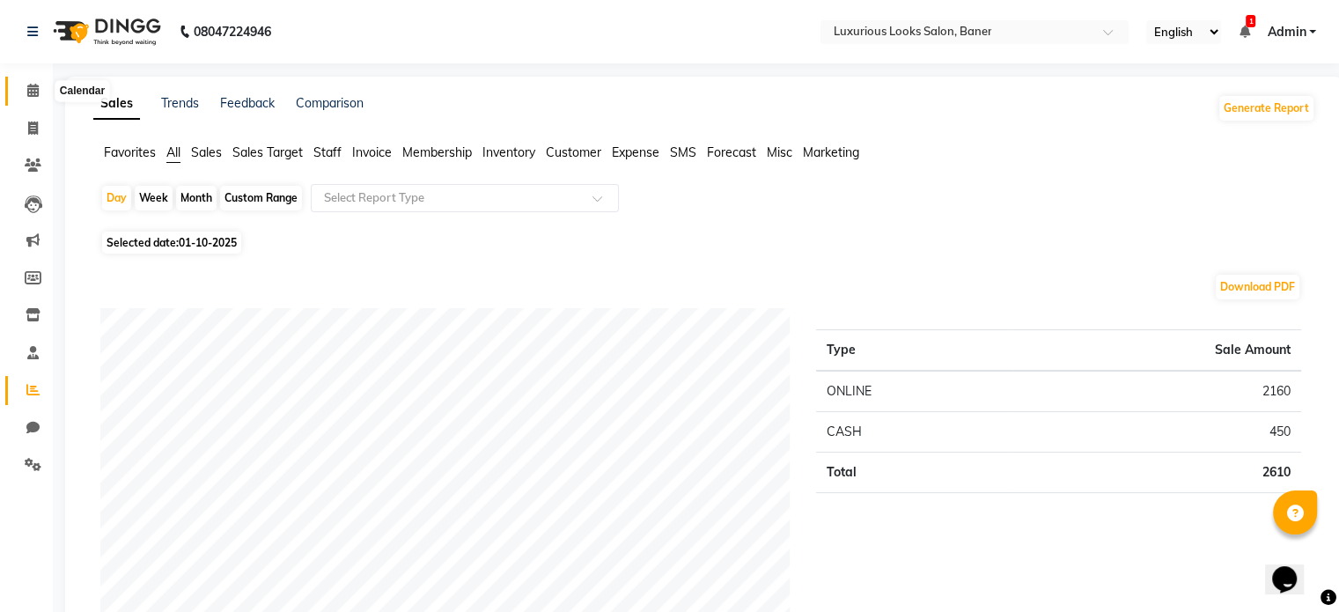
click at [25, 85] on span at bounding box center [33, 91] width 31 height 20
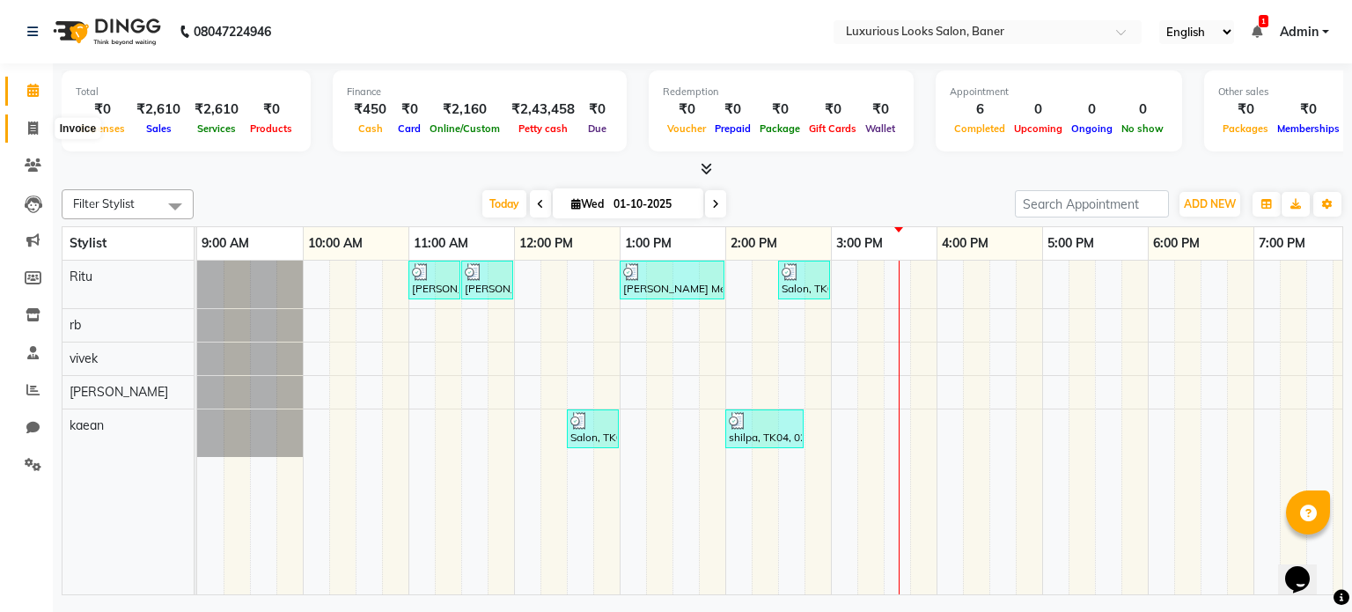
click at [32, 132] on icon at bounding box center [33, 128] width 10 height 13
select select "7573"
select select "service"
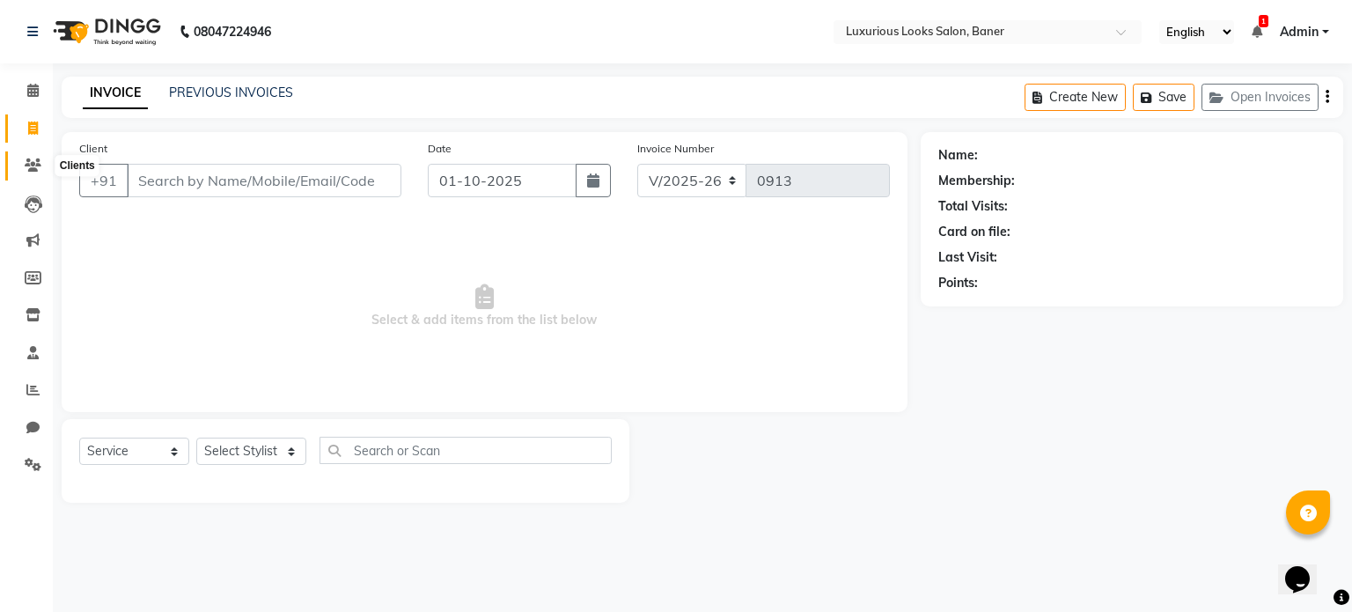
click at [32, 160] on icon at bounding box center [33, 164] width 17 height 13
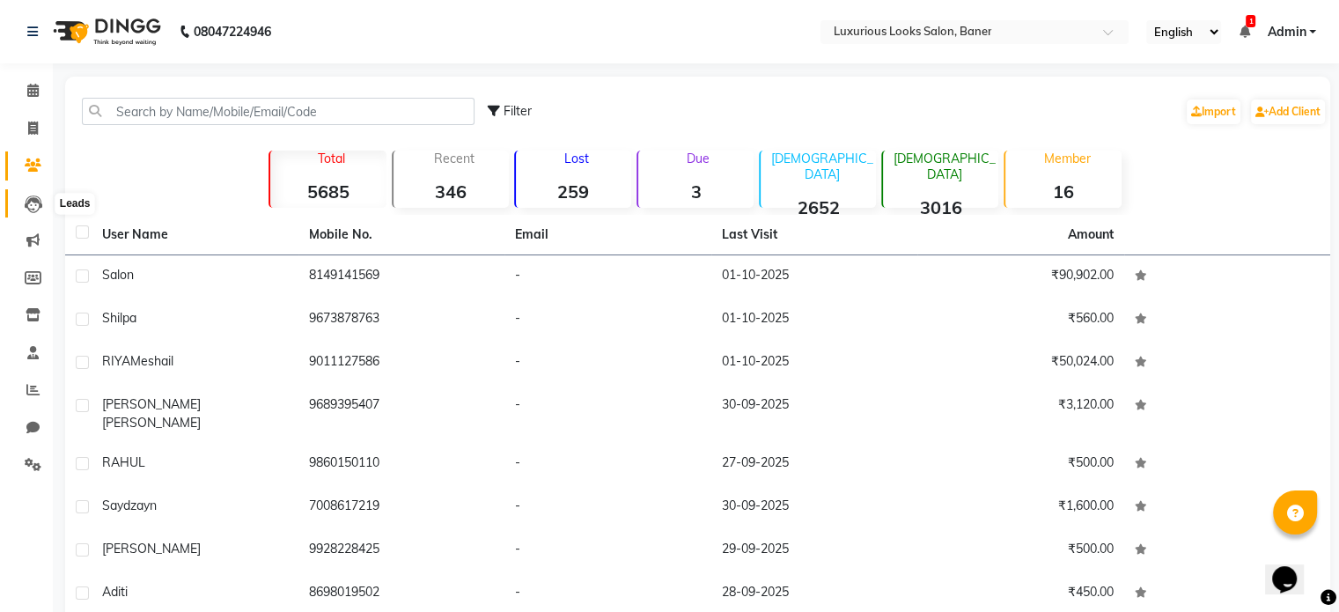
click at [30, 203] on icon at bounding box center [34, 204] width 18 height 18
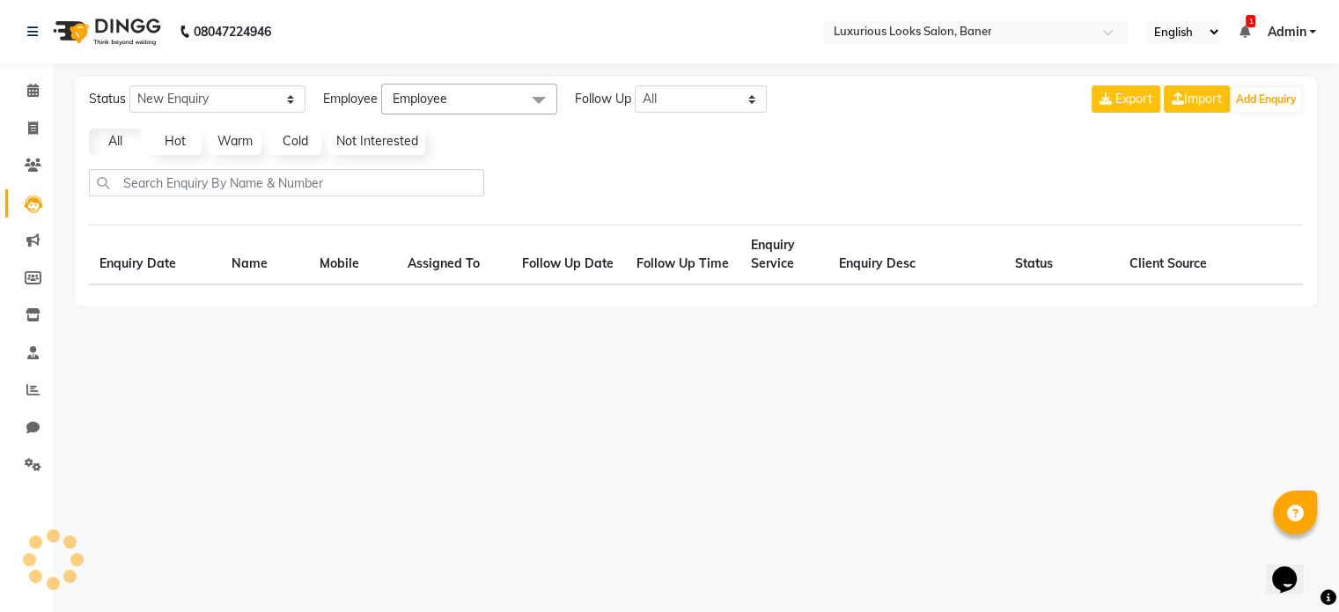
select select "10"
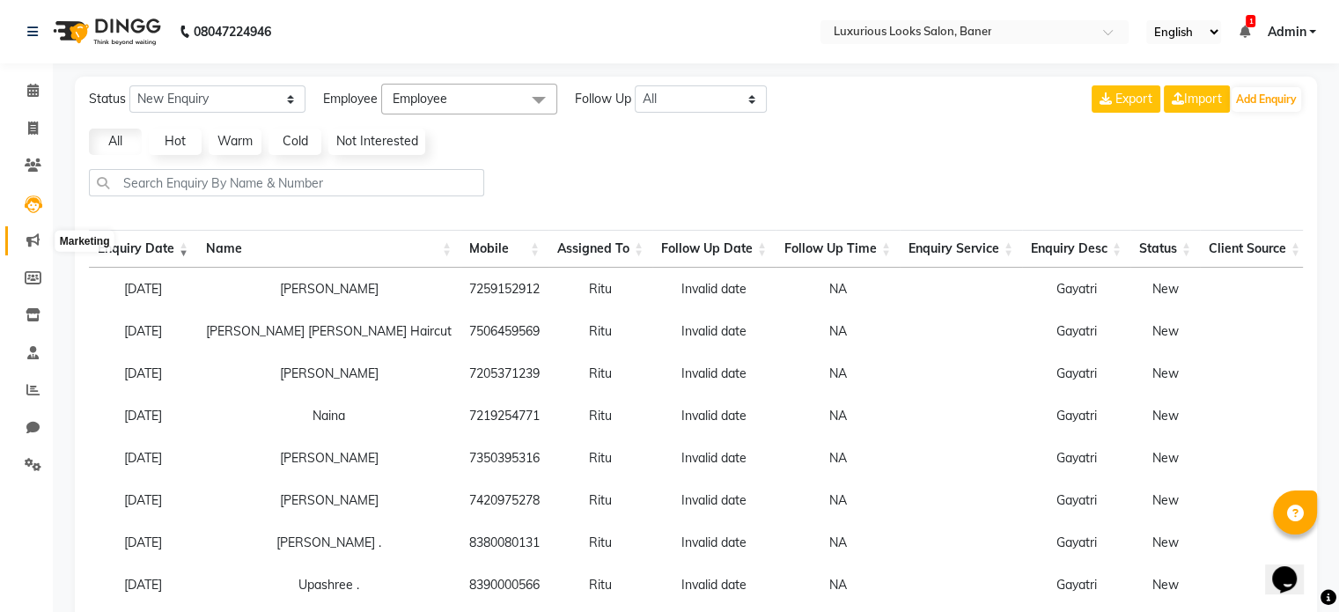
click at [25, 239] on span at bounding box center [33, 241] width 31 height 20
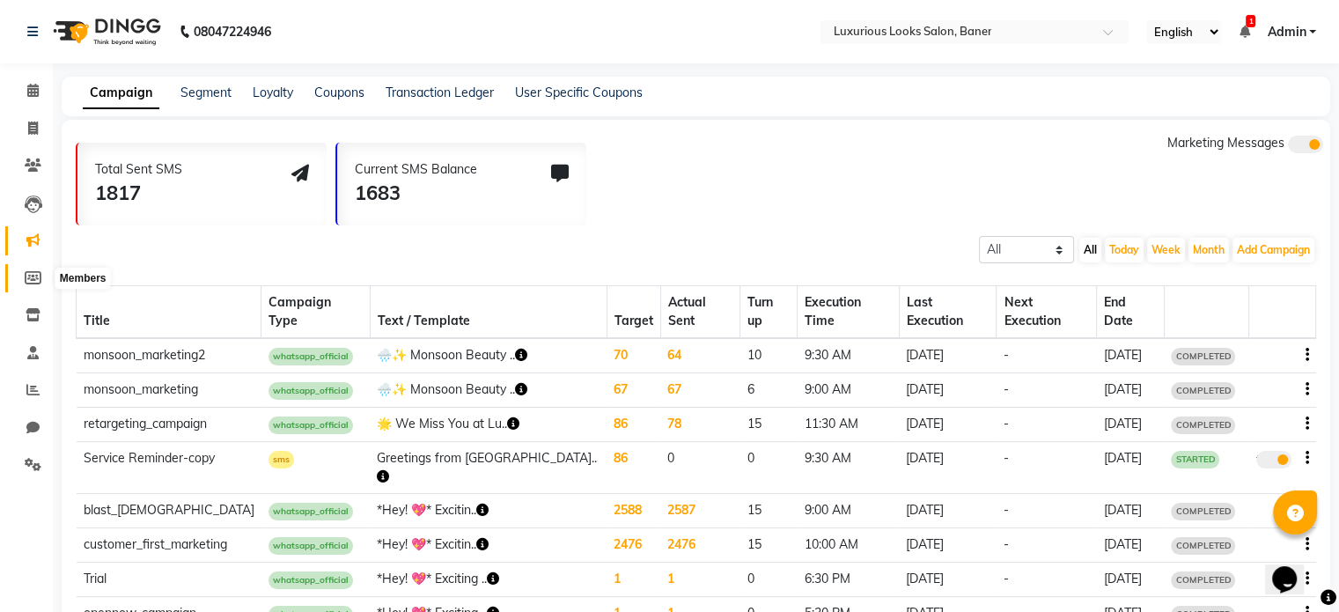
click at [37, 278] on icon at bounding box center [33, 277] width 17 height 13
select select
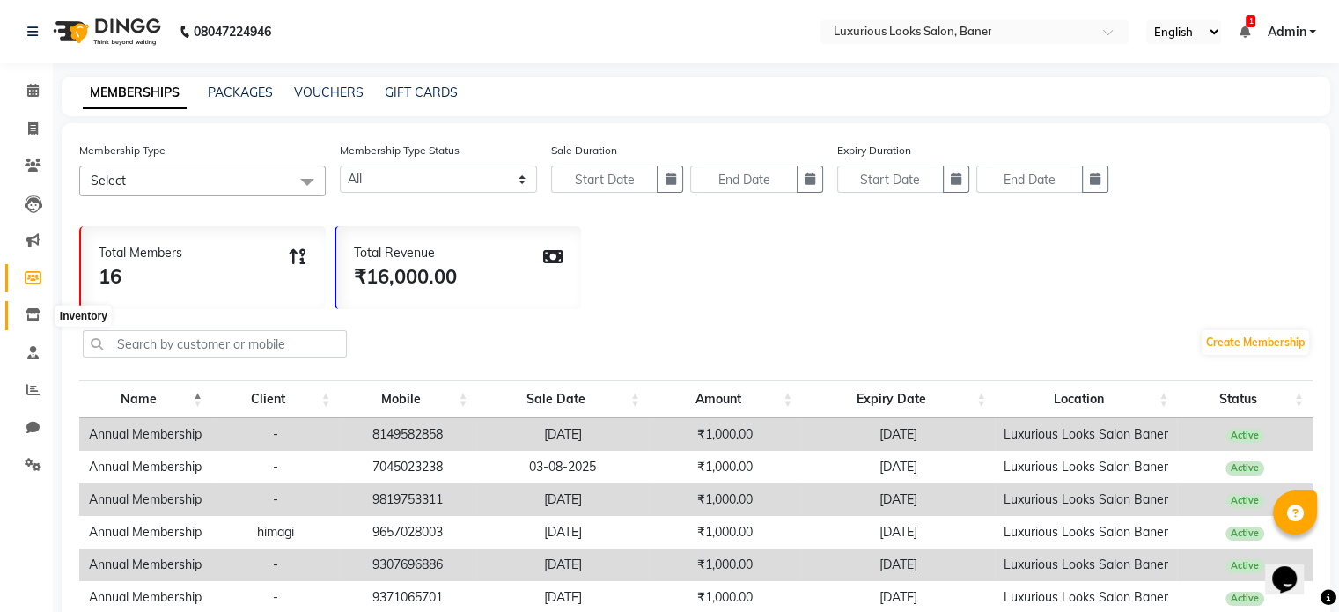
click at [38, 313] on icon at bounding box center [33, 314] width 15 height 13
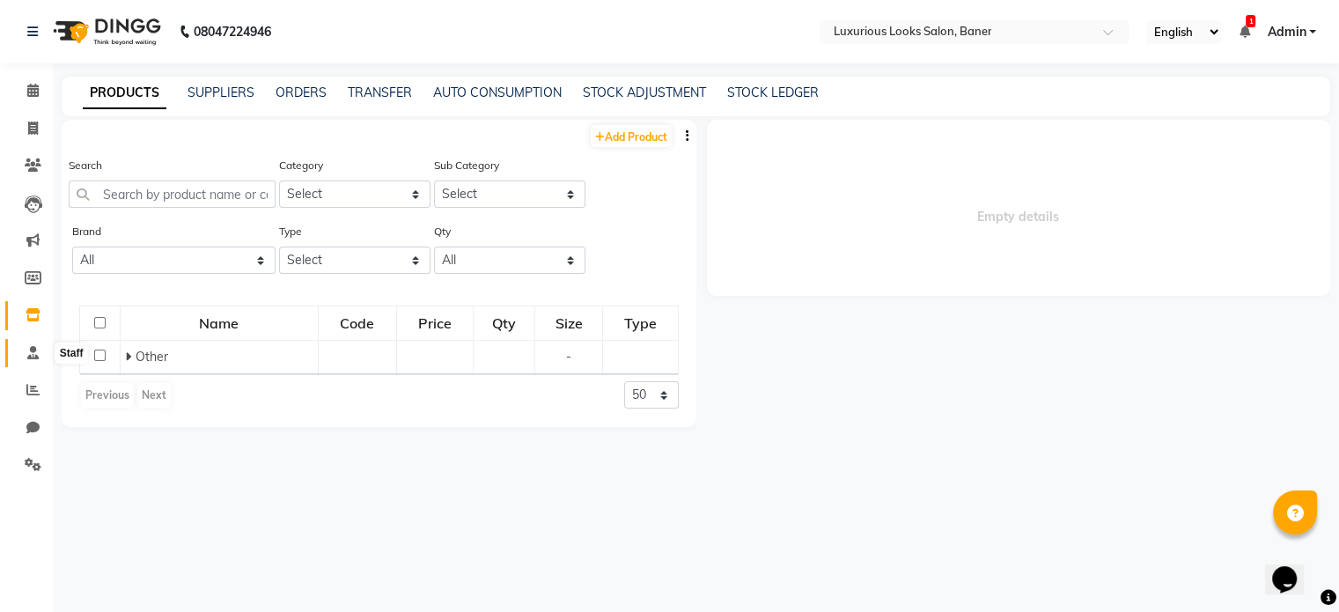
click at [32, 351] on icon at bounding box center [32, 352] width 11 height 13
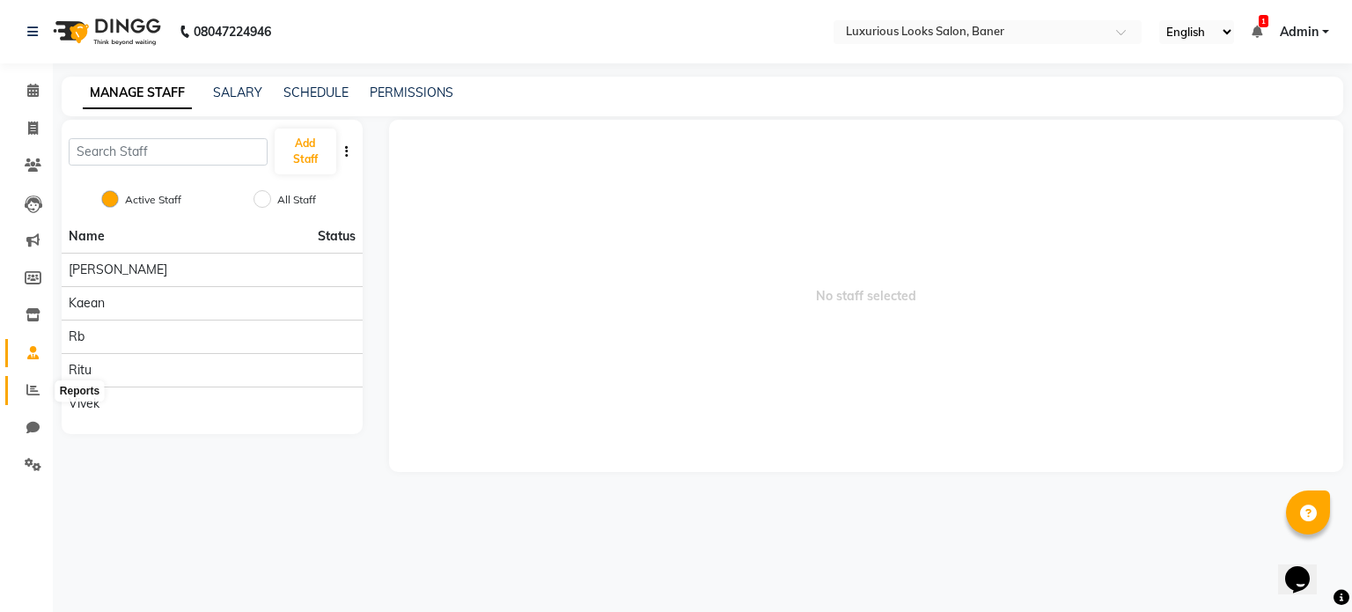
click at [33, 393] on icon at bounding box center [32, 389] width 13 height 13
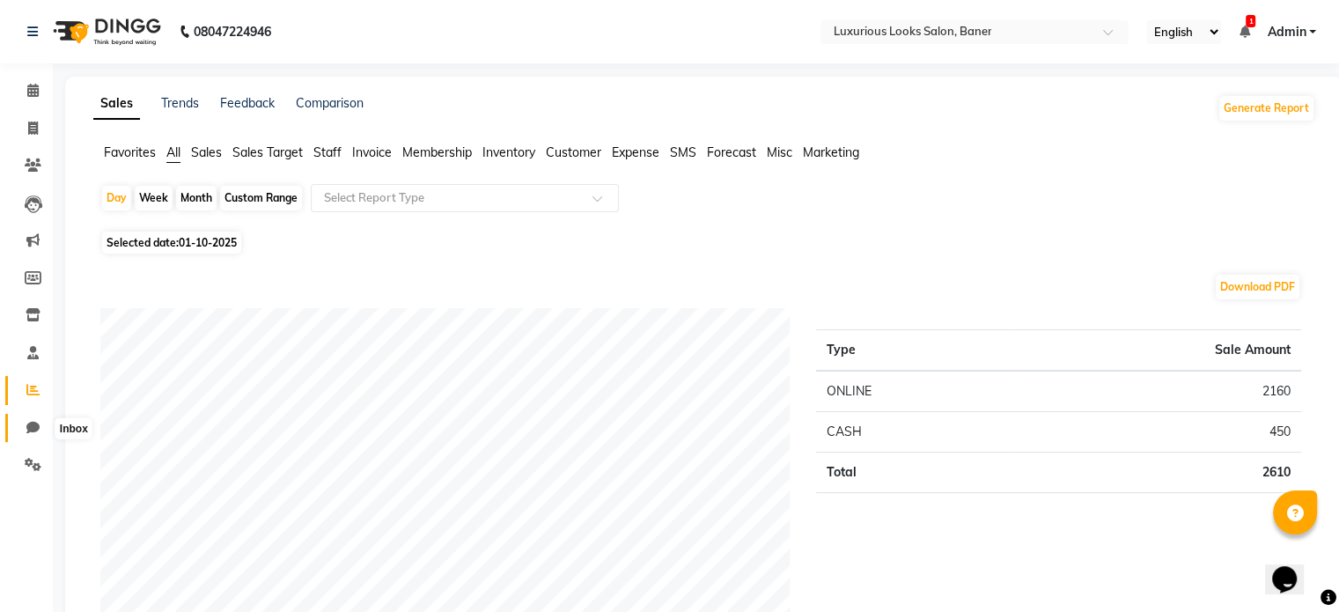
click at [26, 434] on icon at bounding box center [32, 427] width 13 height 13
select select "100"
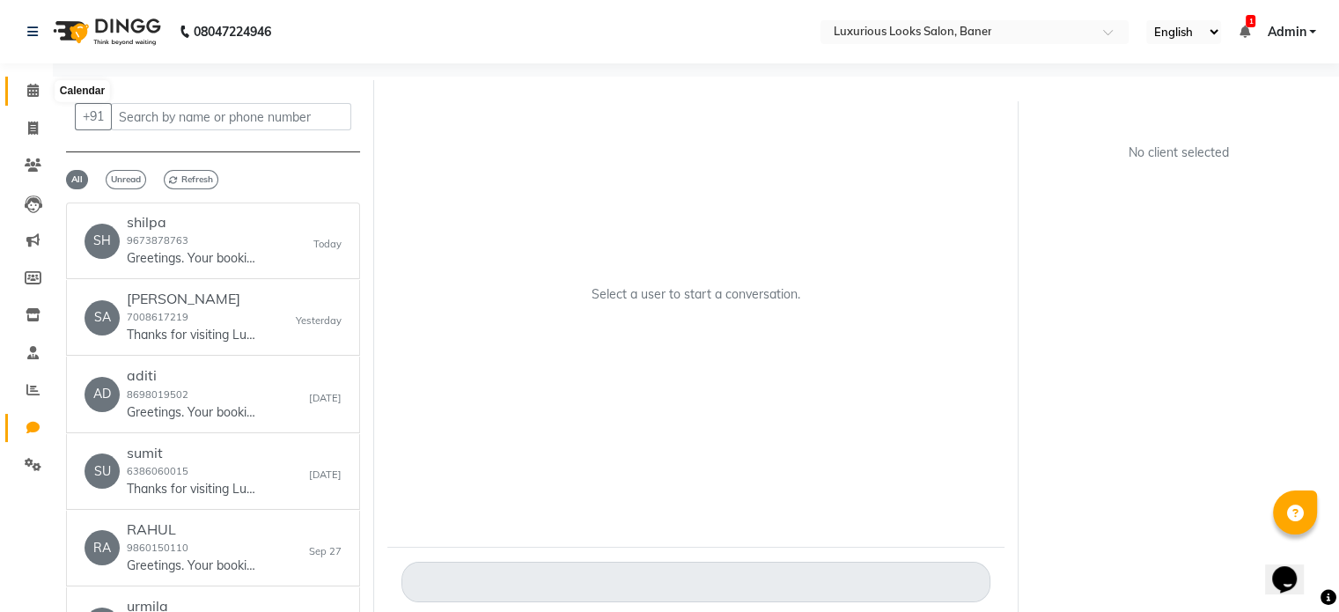
click at [30, 94] on icon at bounding box center [32, 90] width 11 height 13
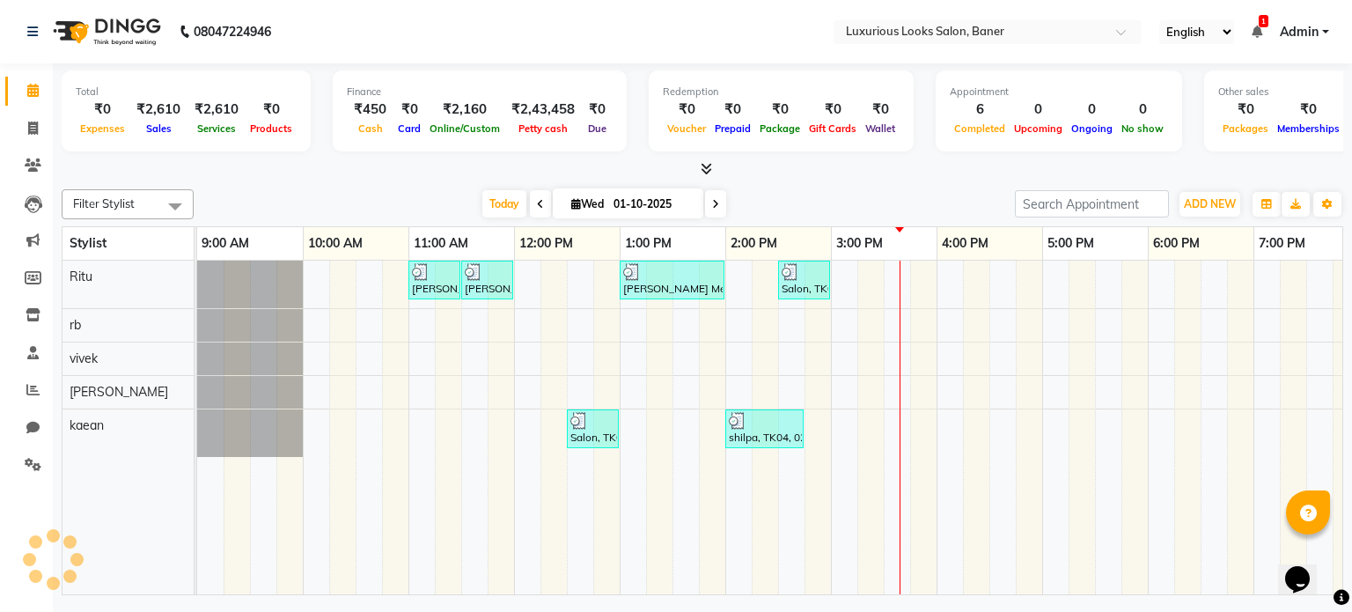
scroll to position [0, 333]
